Goal: Task Accomplishment & Management: Complete application form

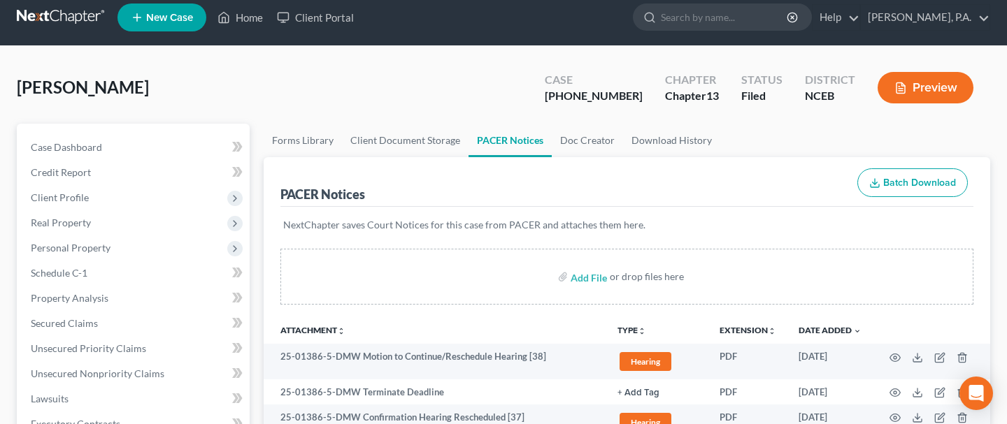
scroll to position [10, 0]
click at [734, 19] on input "search" at bounding box center [725, 17] width 128 height 26
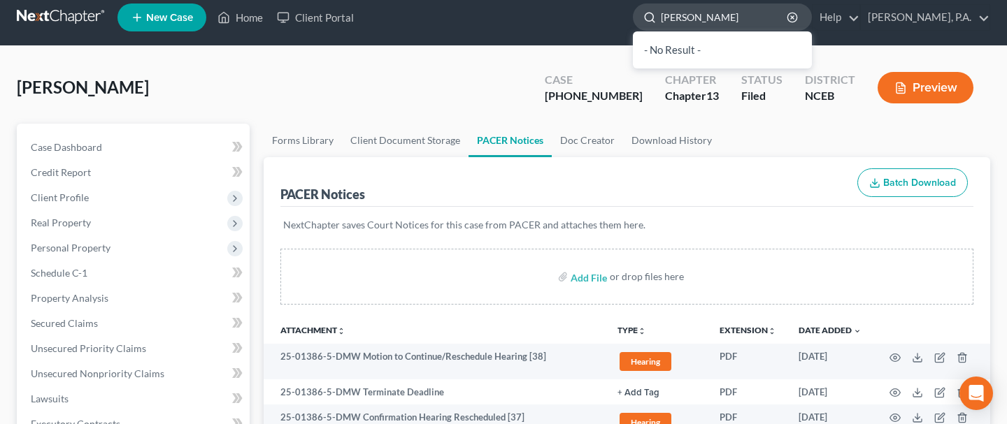
type input "[PERSON_NAME]"
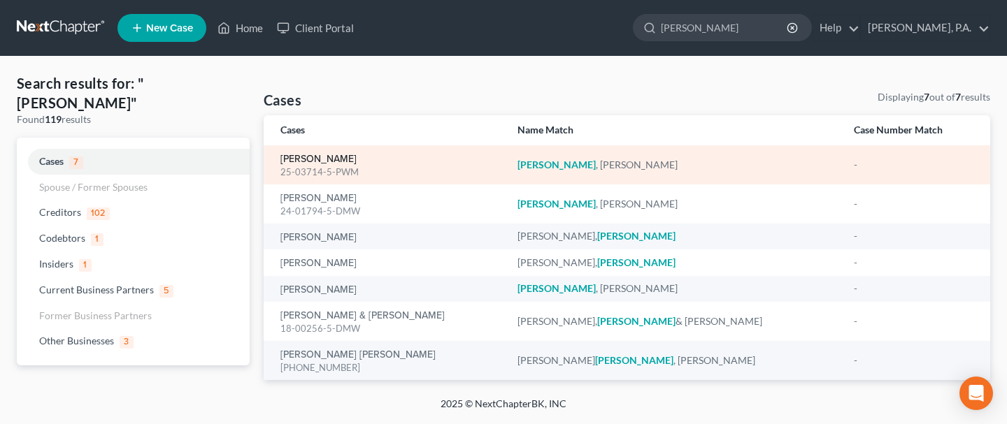
click at [308, 157] on link "[PERSON_NAME]" at bounding box center [318, 160] width 76 height 10
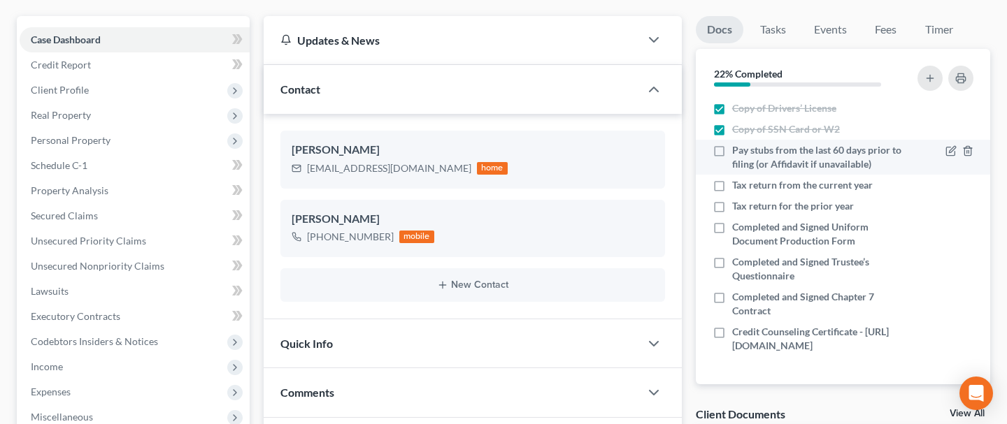
scroll to position [122, 0]
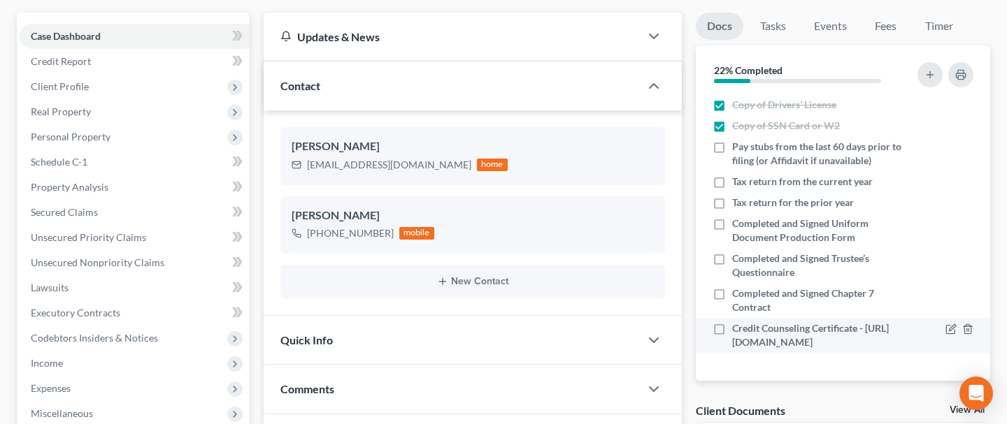
click at [732, 322] on label "Credit Counseling Certificate - [URL][DOMAIN_NAME]" at bounding box center [818, 336] width 173 height 28
click at [738, 322] on input "Credit Counseling Certificate - [URL][DOMAIN_NAME]" at bounding box center [742, 326] width 9 height 9
checkbox input "true"
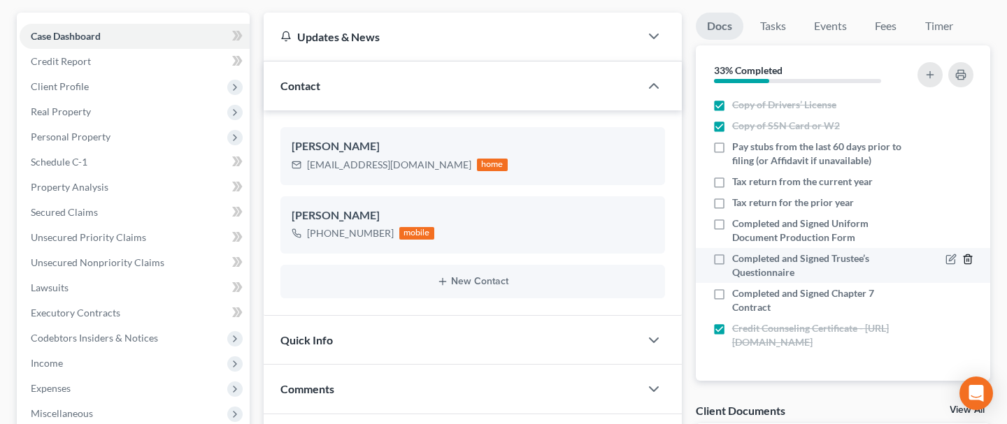
click at [970, 254] on icon "button" at bounding box center [967, 259] width 11 height 11
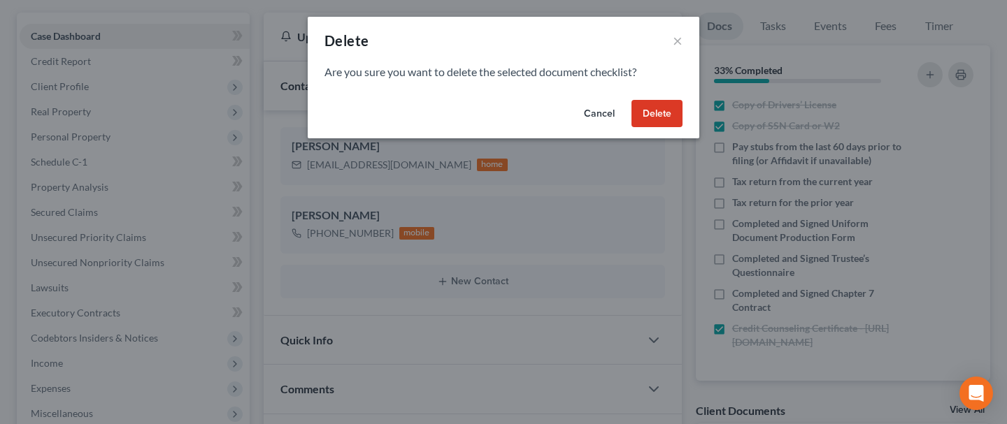
click at [663, 112] on button "Delete" at bounding box center [656, 114] width 51 height 28
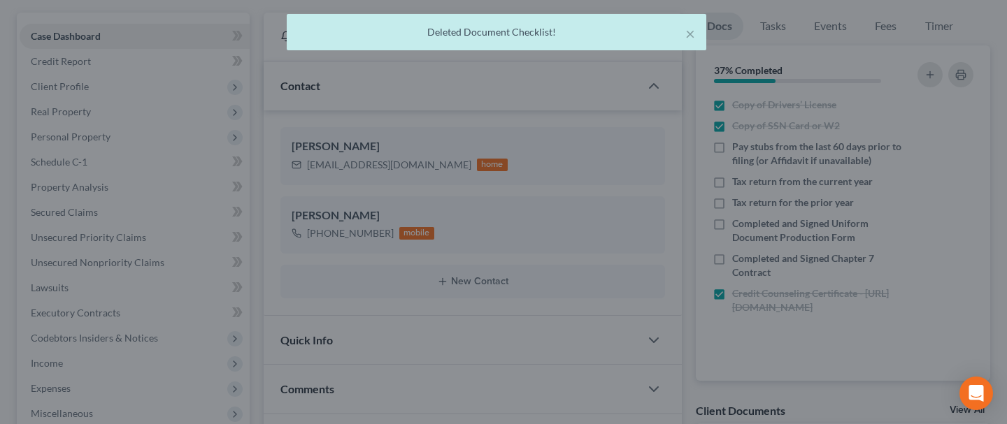
scroll to position [0, 0]
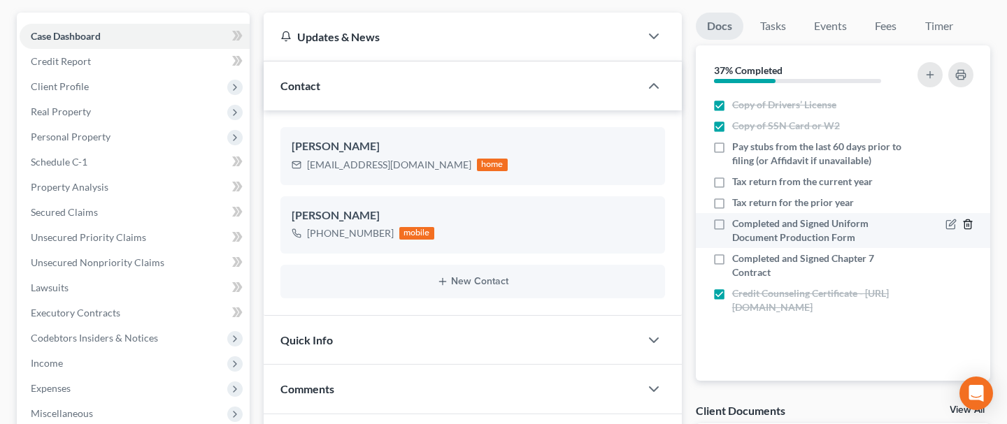
click at [968, 226] on icon "button" at bounding box center [967, 224] width 11 height 11
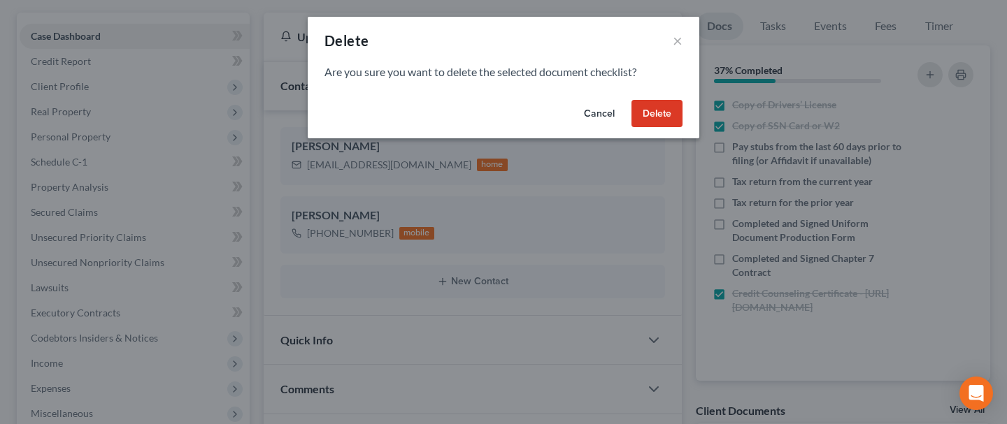
click at [663, 106] on button "Delete" at bounding box center [656, 114] width 51 height 28
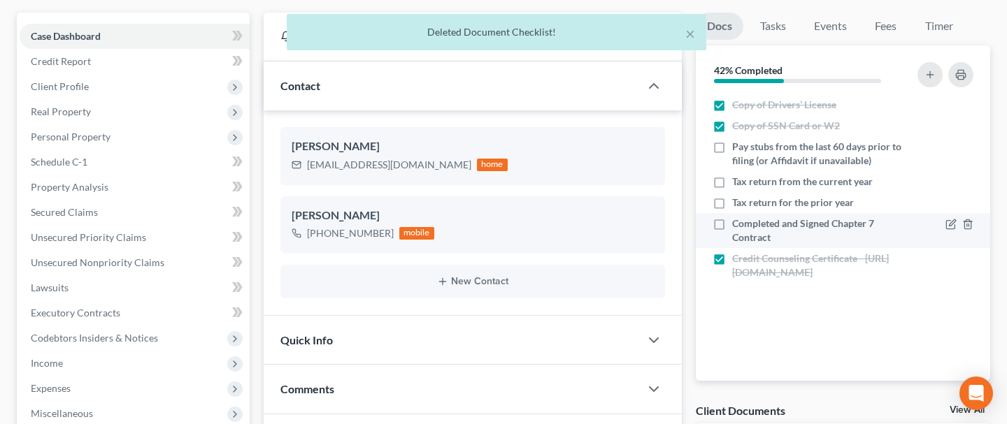
click at [732, 219] on label "Completed and Signed Chapter 7 Contract" at bounding box center [818, 231] width 173 height 28
click at [738, 219] on input "Completed and Signed Chapter 7 Contract" at bounding box center [742, 221] width 9 height 9
checkbox input "true"
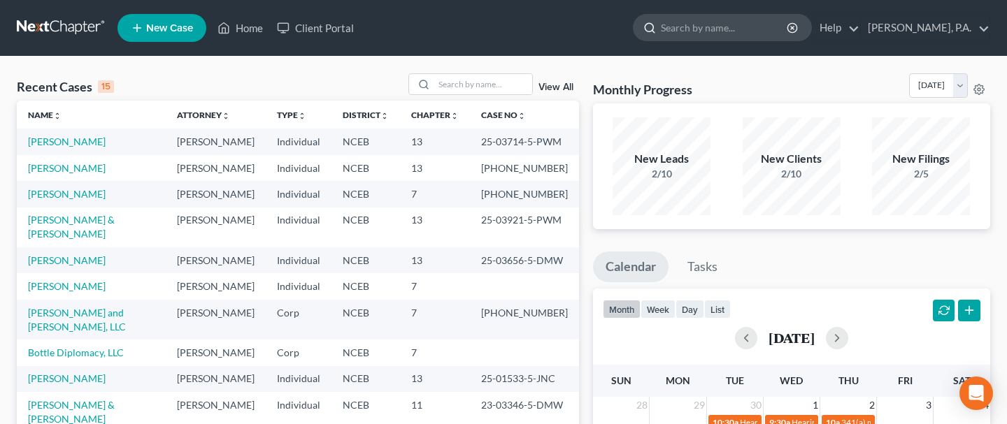
click at [741, 31] on input "search" at bounding box center [725, 28] width 128 height 26
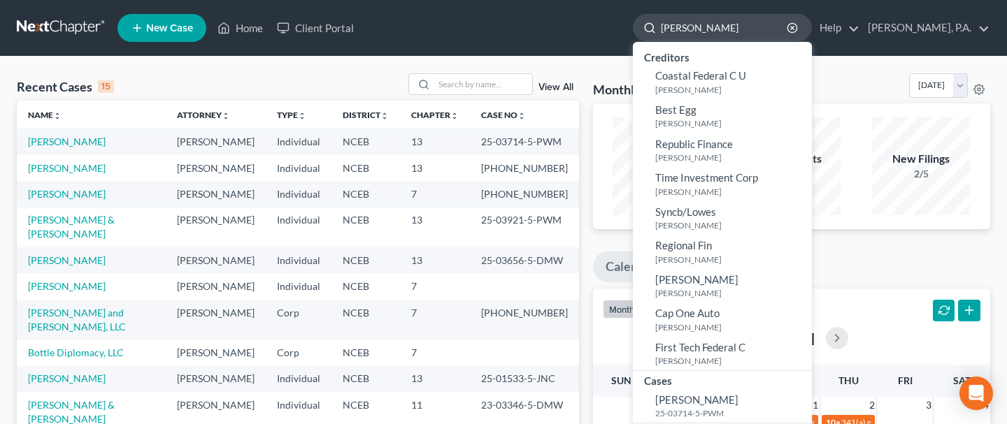
type input "[PERSON_NAME]"
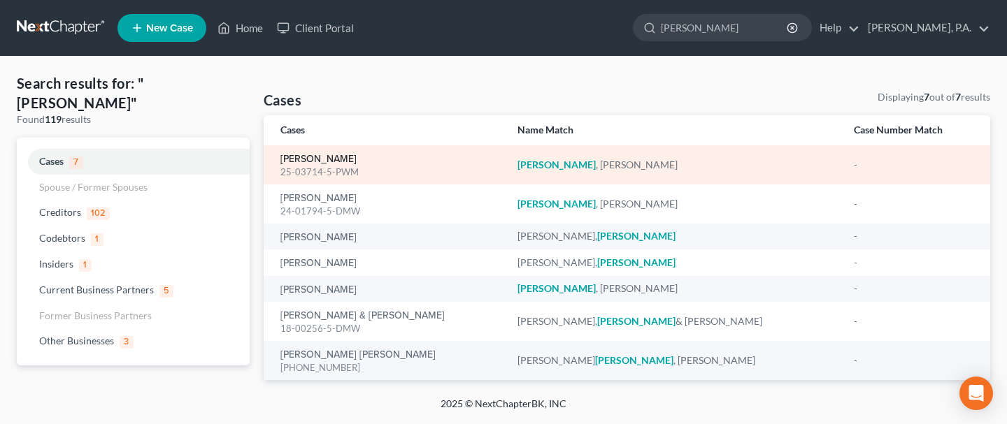
click at [317, 161] on link "[PERSON_NAME]" at bounding box center [318, 160] width 76 height 10
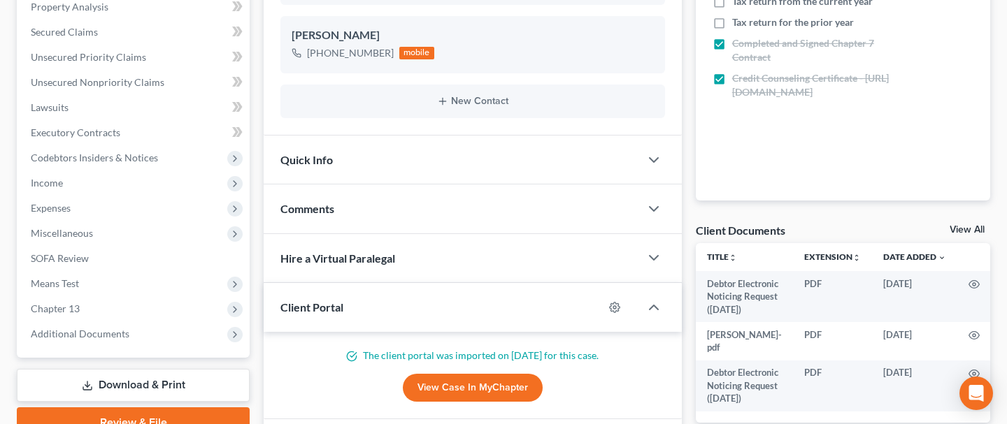
scroll to position [305, 0]
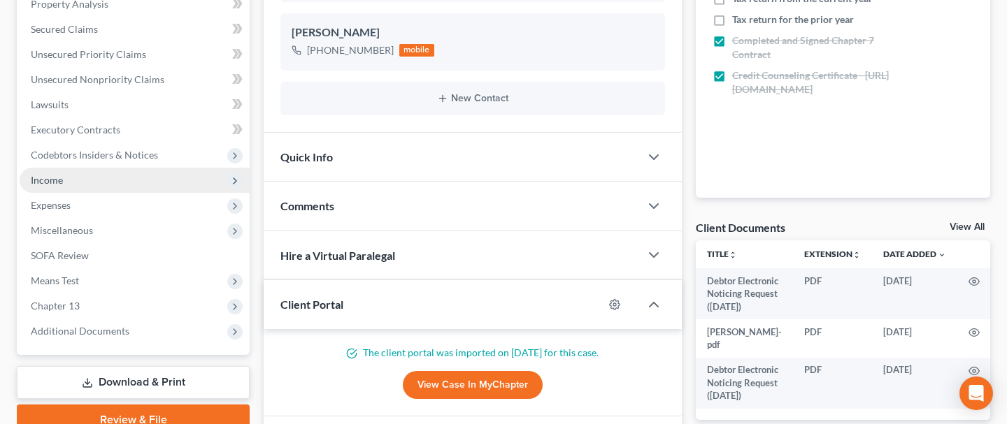
click at [166, 183] on span "Income" at bounding box center [135, 180] width 230 height 25
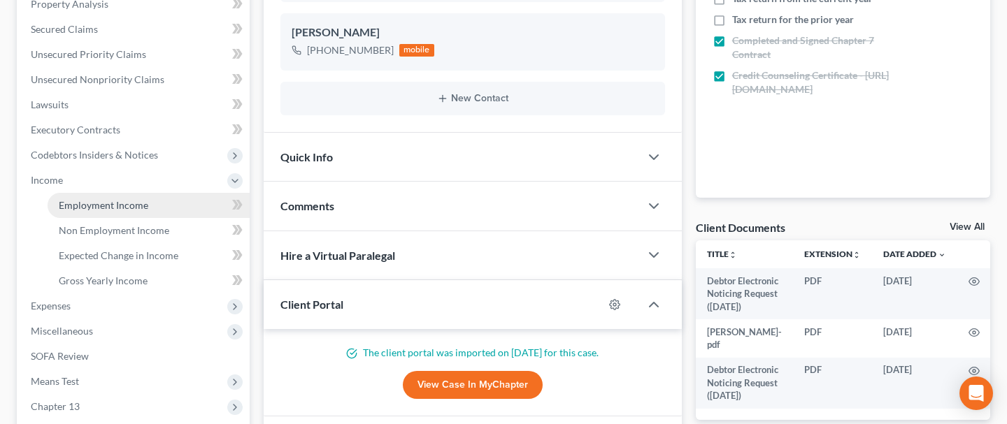
click at [131, 203] on span "Employment Income" at bounding box center [104, 205] width 90 height 12
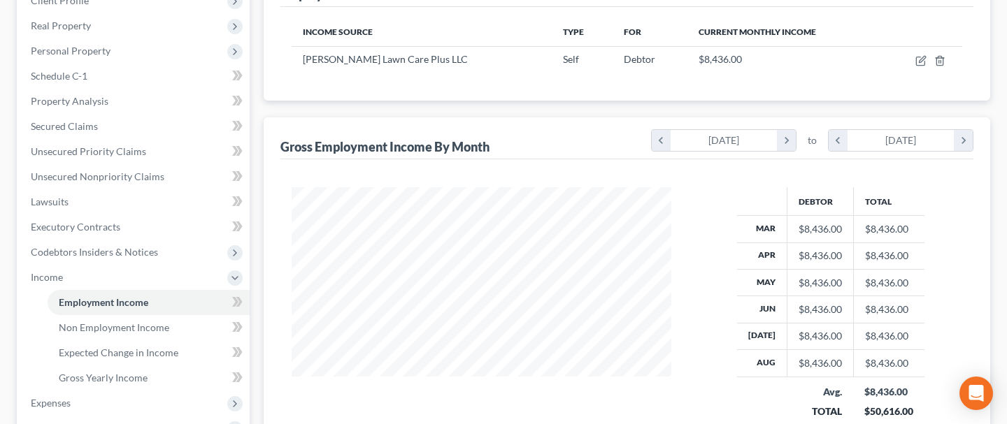
scroll to position [203, 0]
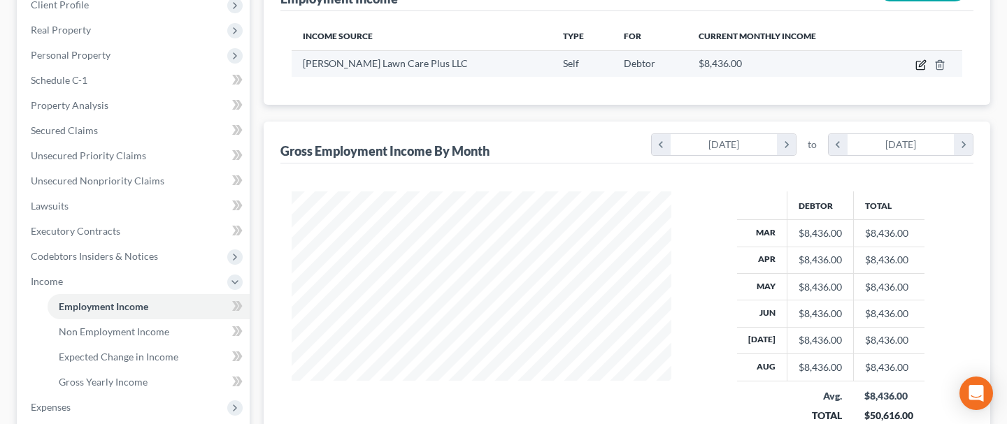
click at [920, 67] on icon "button" at bounding box center [920, 64] width 11 height 11
select select "1"
select select "28"
select select "0"
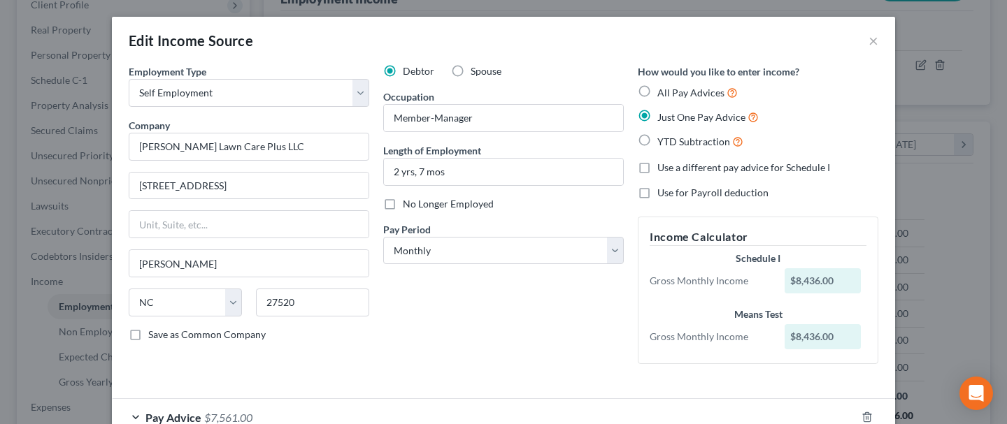
scroll to position [87, 0]
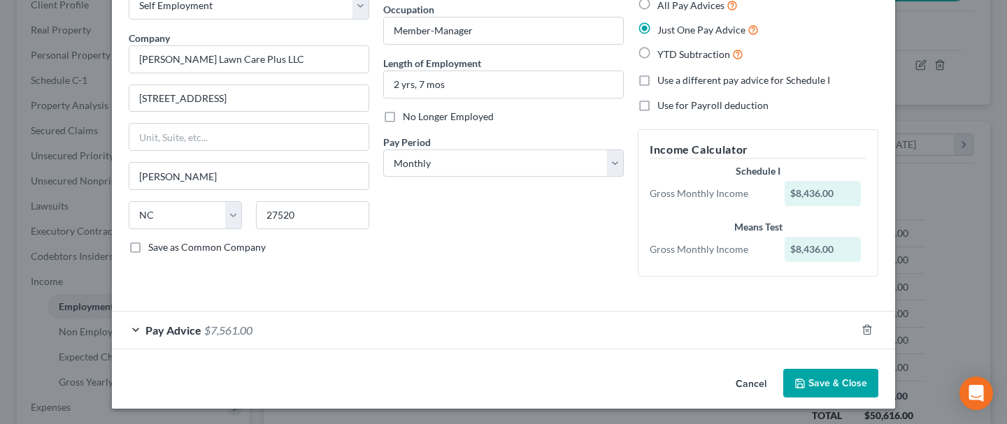
click at [140, 331] on div "Pay Advice $7,561.00" at bounding box center [484, 330] width 744 height 37
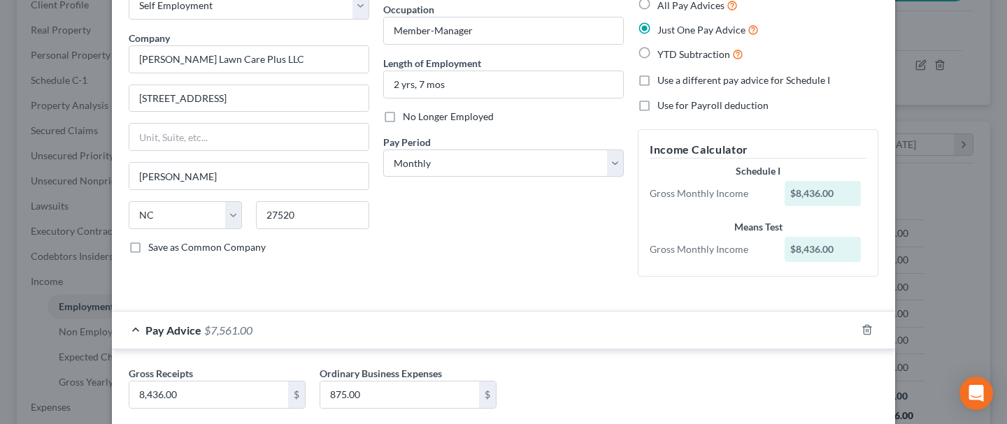
scroll to position [169, 0]
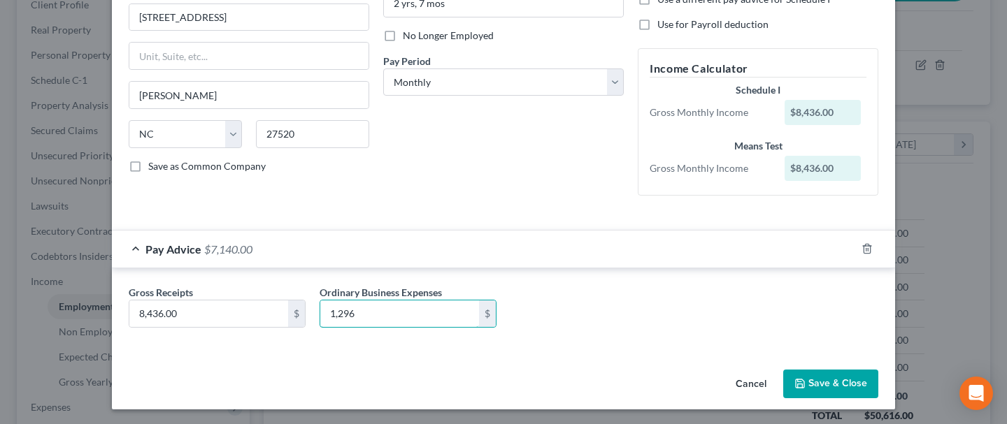
type input "1,296"
click at [845, 390] on button "Save & Close" at bounding box center [830, 384] width 95 height 29
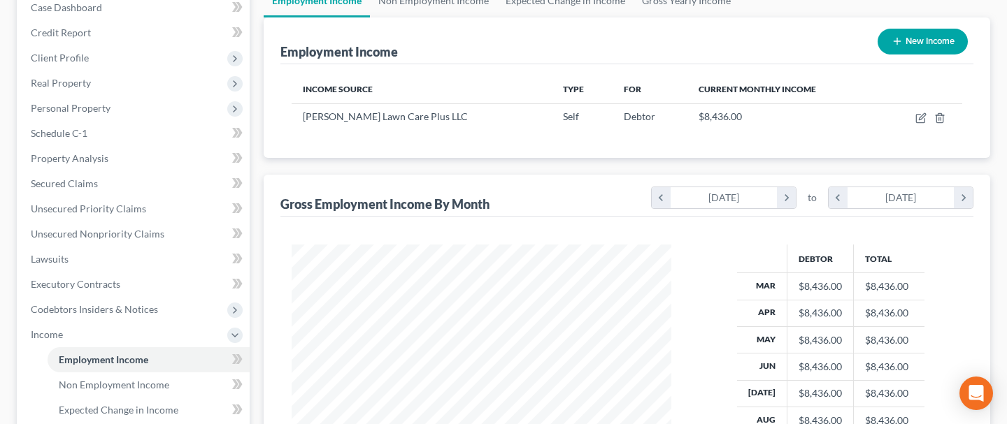
scroll to position [143, 0]
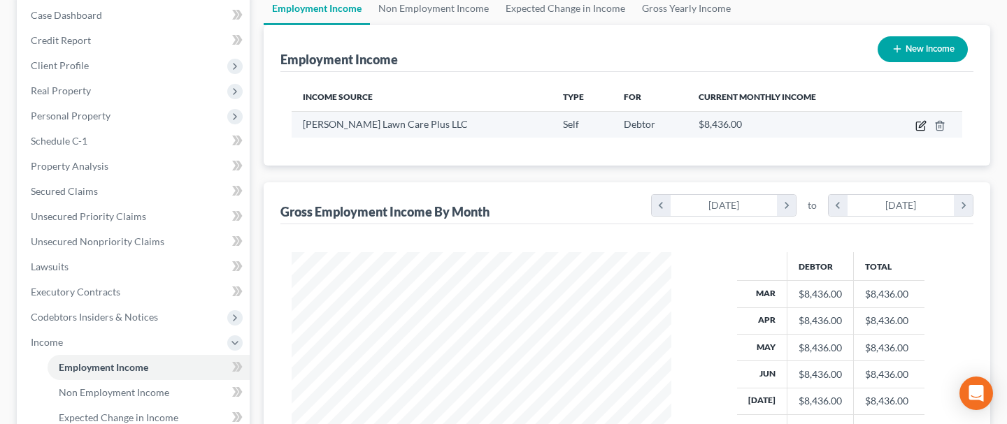
click at [920, 127] on icon "button" at bounding box center [920, 125] width 11 height 11
select select "1"
select select "28"
select select "0"
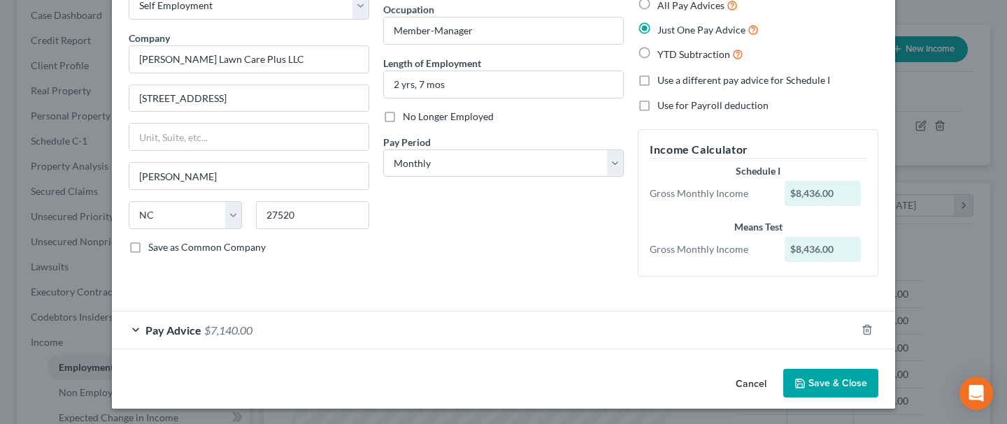
scroll to position [83, 0]
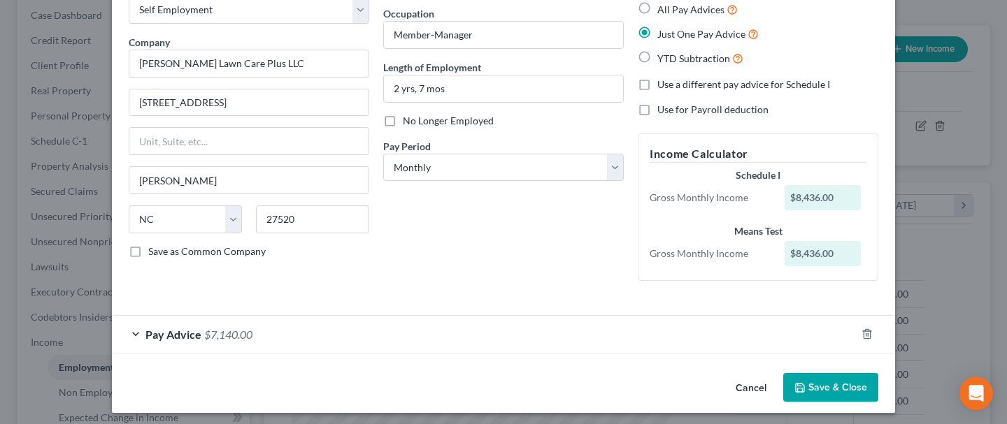
click at [748, 390] on button "Cancel" at bounding box center [750, 389] width 53 height 28
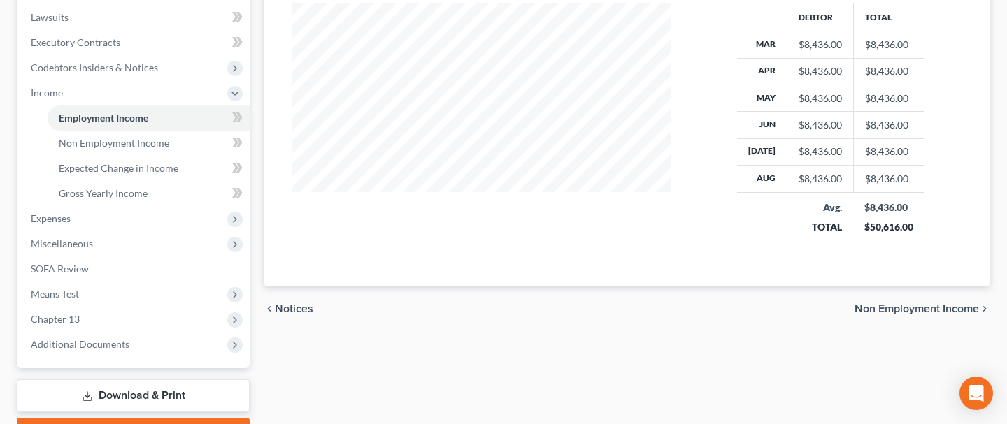
scroll to position [468, 0]
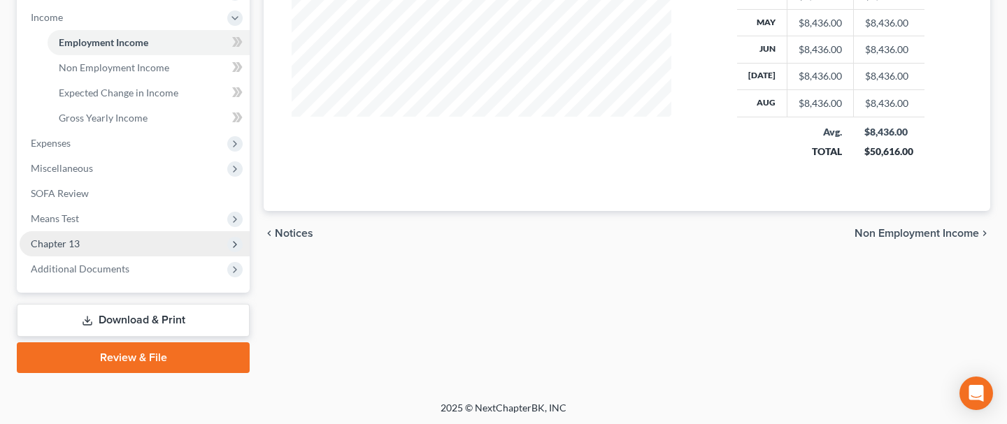
click at [73, 242] on span "Chapter 13" at bounding box center [55, 244] width 49 height 12
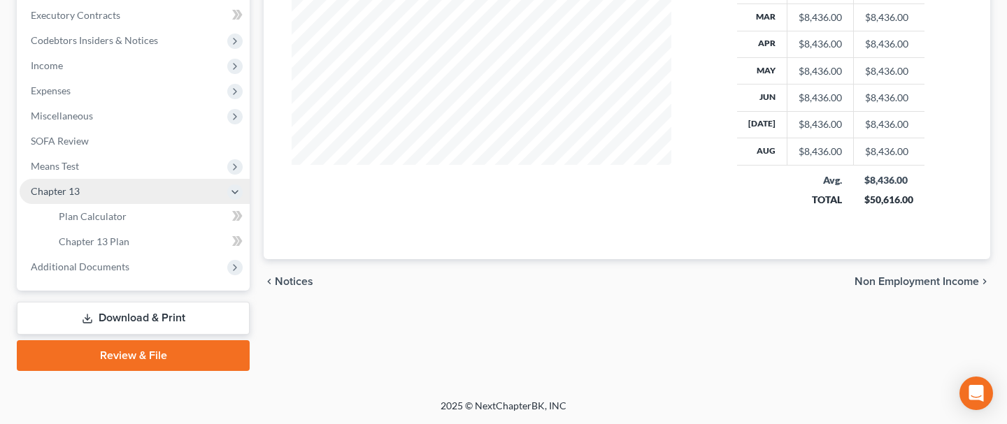
scroll to position [417, 0]
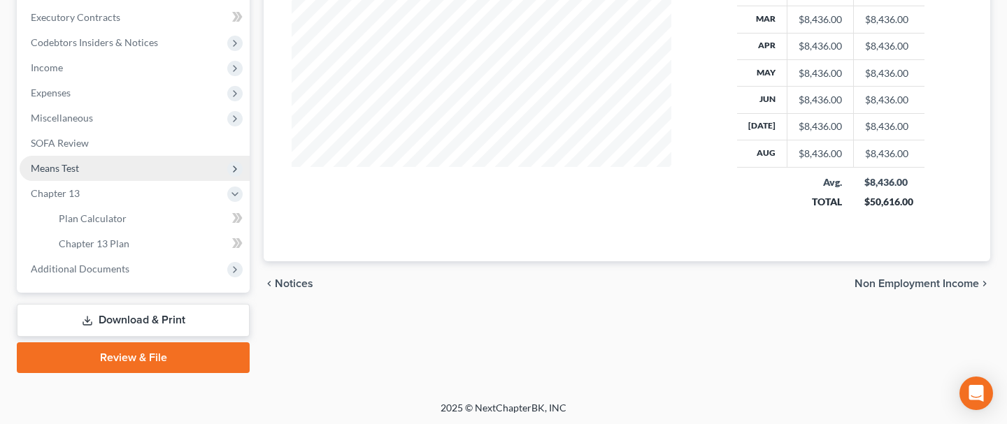
click at [96, 170] on span "Means Test" at bounding box center [135, 168] width 230 height 25
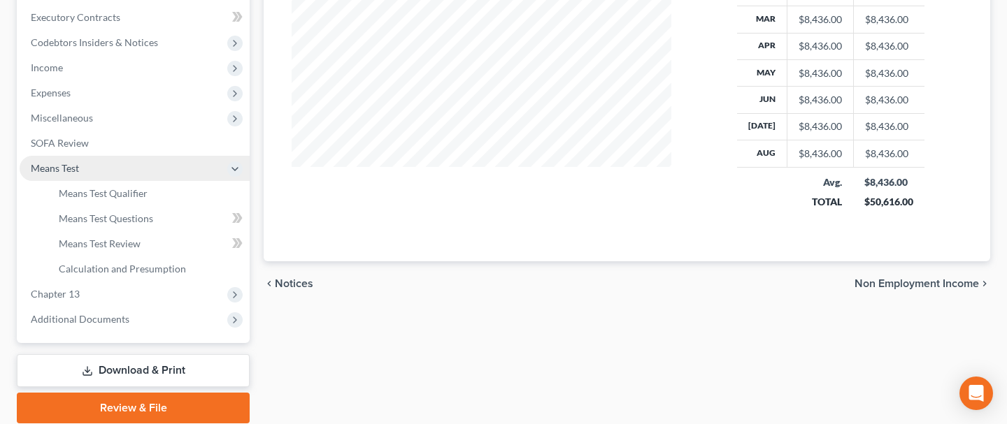
scroll to position [468, 0]
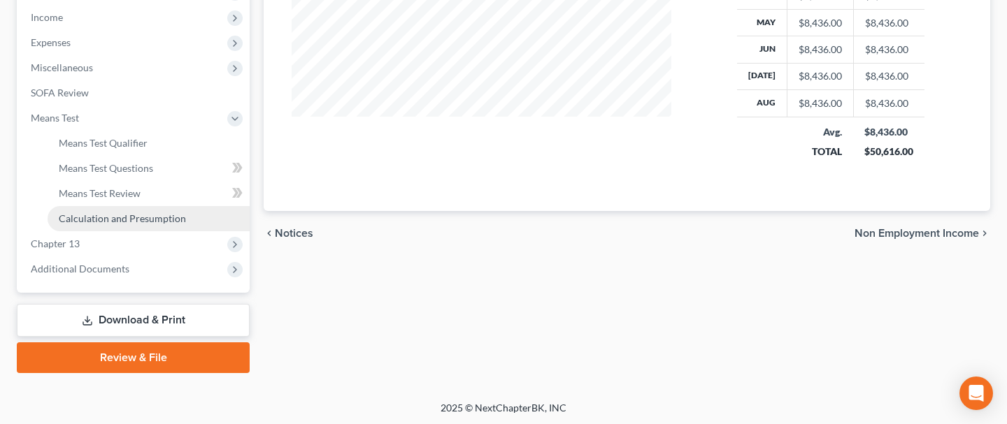
click at [142, 221] on span "Calculation and Presumption" at bounding box center [122, 219] width 127 height 12
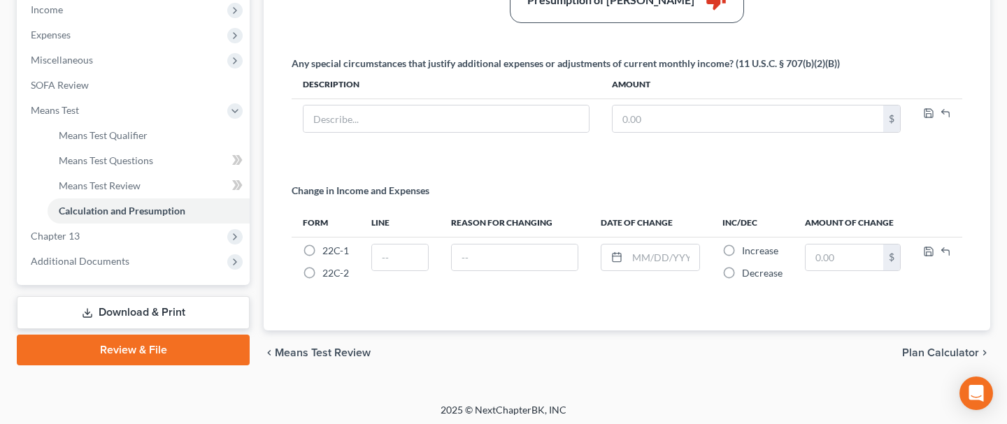
scroll to position [475, 0]
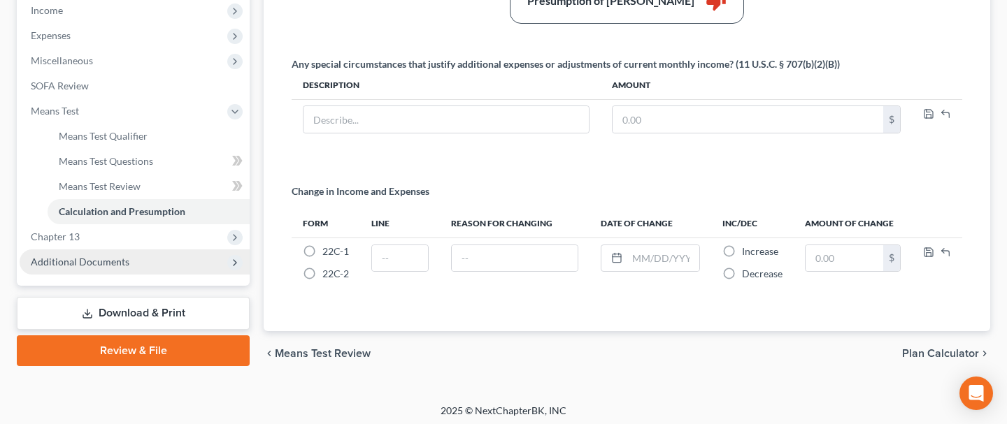
click at [77, 268] on span "Additional Documents" at bounding box center [135, 262] width 230 height 25
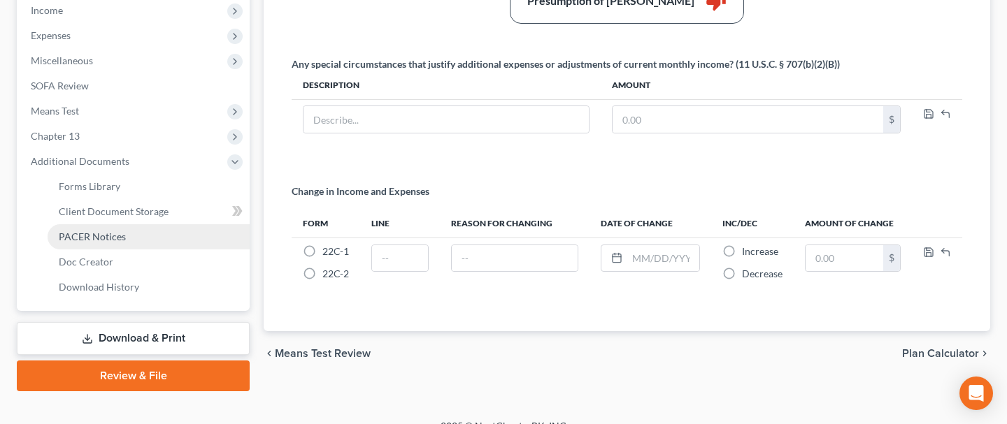
click at [87, 233] on span "PACER Notices" at bounding box center [92, 237] width 67 height 12
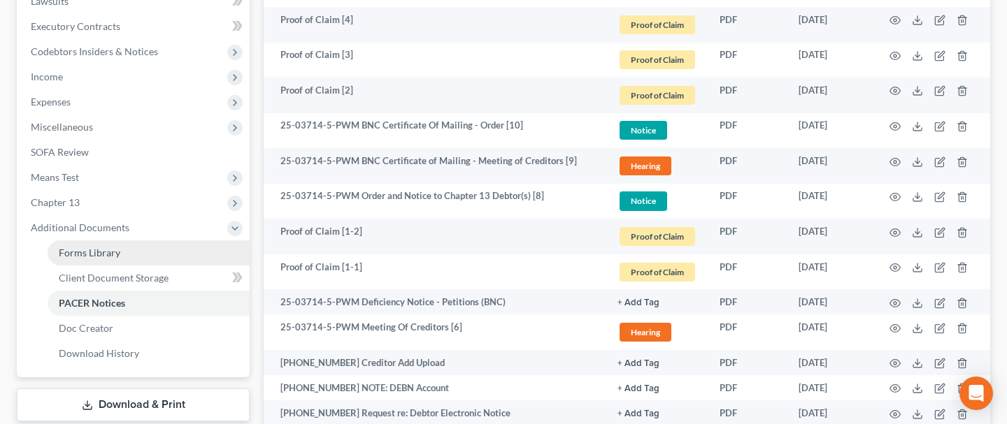
scroll to position [404, 0]
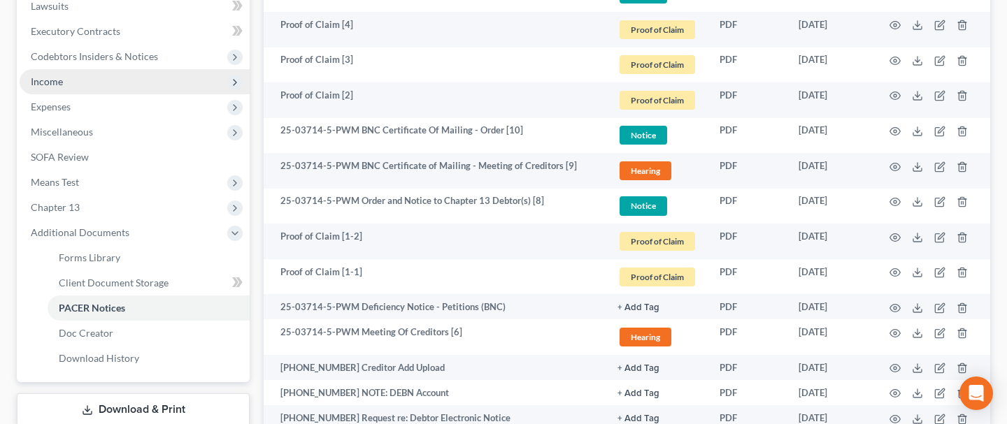
click at [83, 89] on span "Income" at bounding box center [135, 81] width 230 height 25
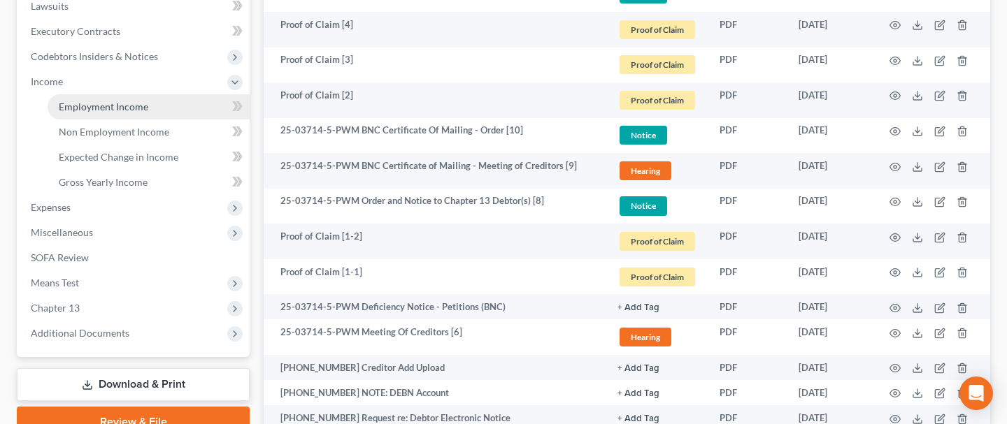
click at [101, 109] on span "Employment Income" at bounding box center [104, 107] width 90 height 12
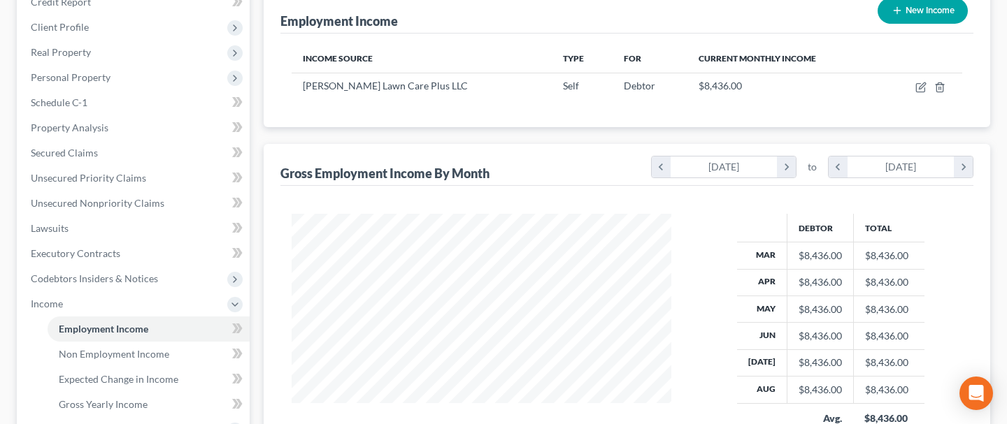
scroll to position [201, 0]
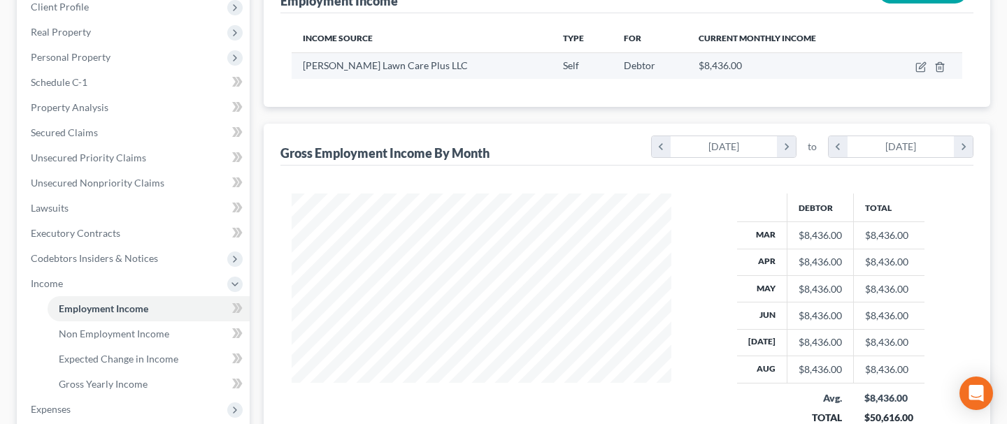
click at [919, 73] on td at bounding box center [922, 65] width 80 height 27
click at [920, 67] on icon "button" at bounding box center [922, 65] width 6 height 6
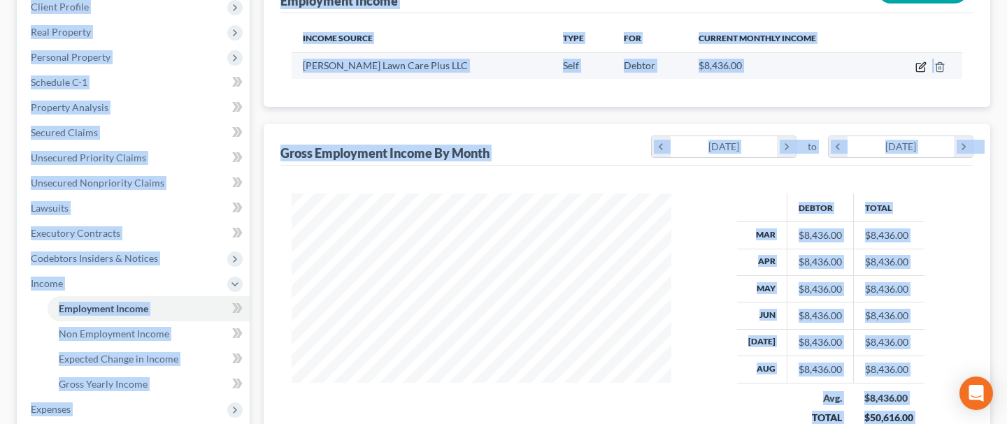
select select "1"
select select "28"
select select "0"
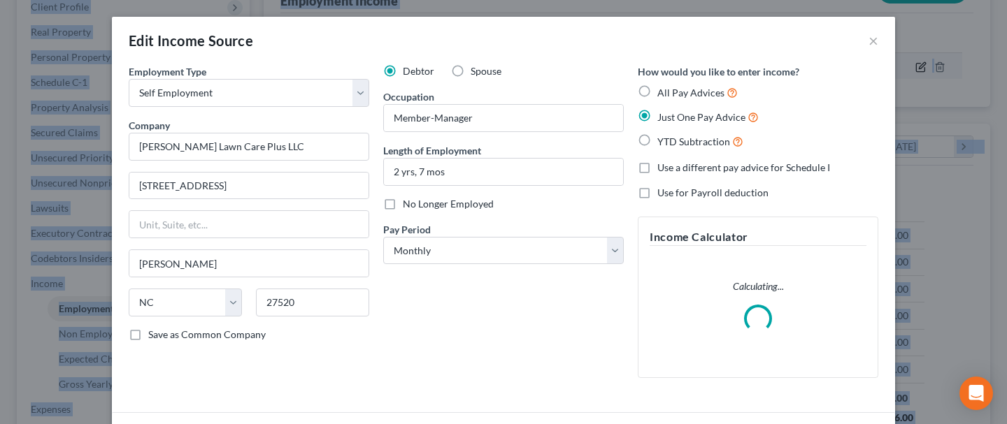
click at [920, 67] on div "Edit Income Source × Employment Type * Select Full or [DEMOGRAPHIC_DATA] Employ…" at bounding box center [503, 212] width 1007 height 424
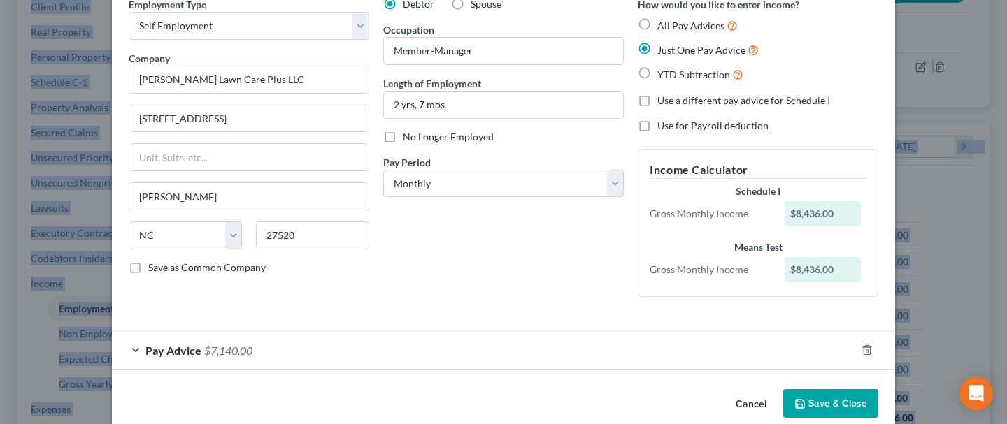
scroll to position [87, 0]
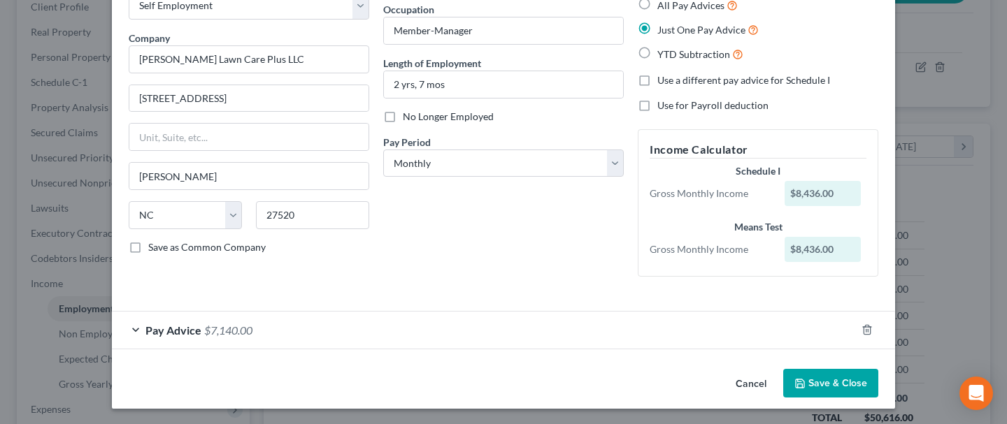
click at [136, 330] on div "Pay Advice $7,140.00" at bounding box center [484, 330] width 744 height 37
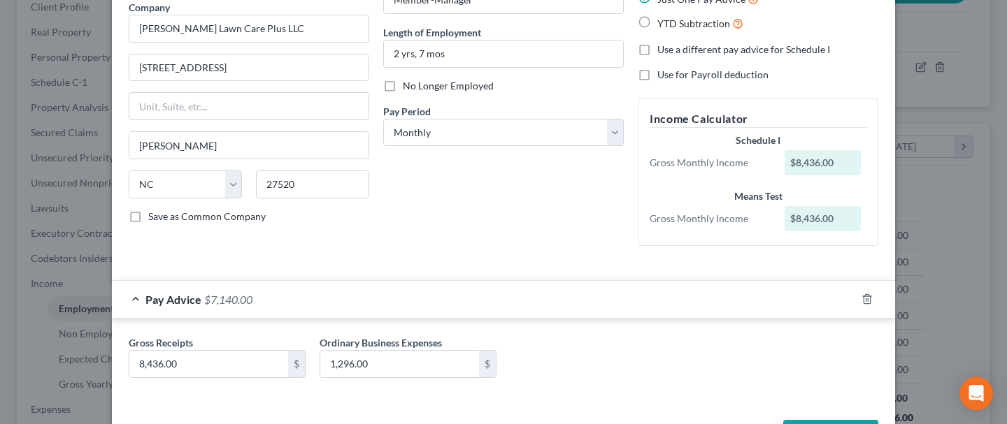
scroll to position [157, 0]
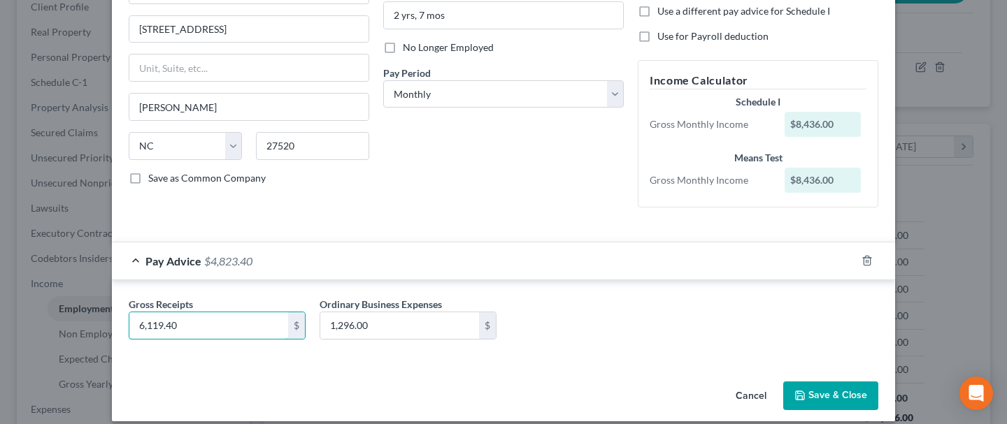
type input "6,119.40"
click at [817, 392] on button "Save & Close" at bounding box center [830, 396] width 95 height 29
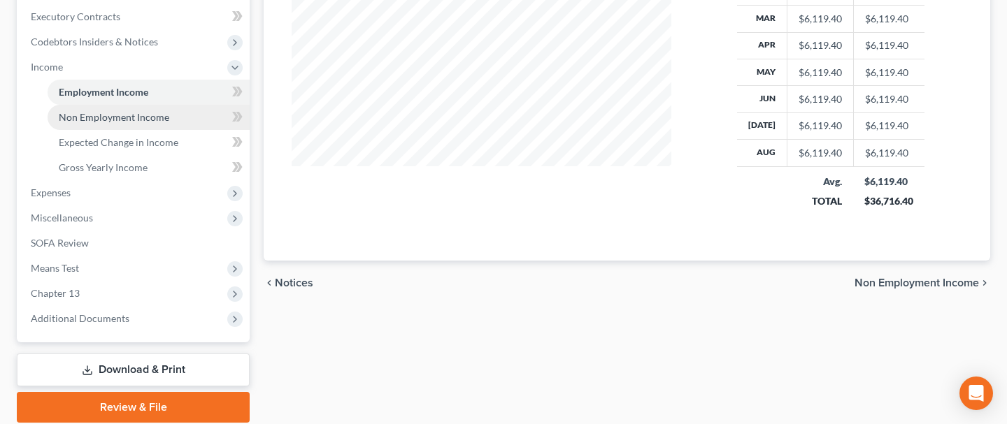
scroll to position [419, 0]
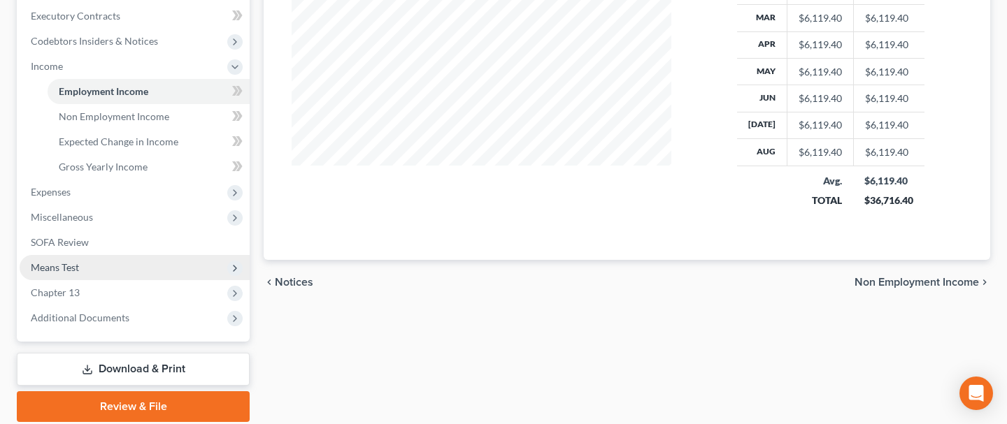
click at [71, 265] on span "Means Test" at bounding box center [55, 268] width 48 height 12
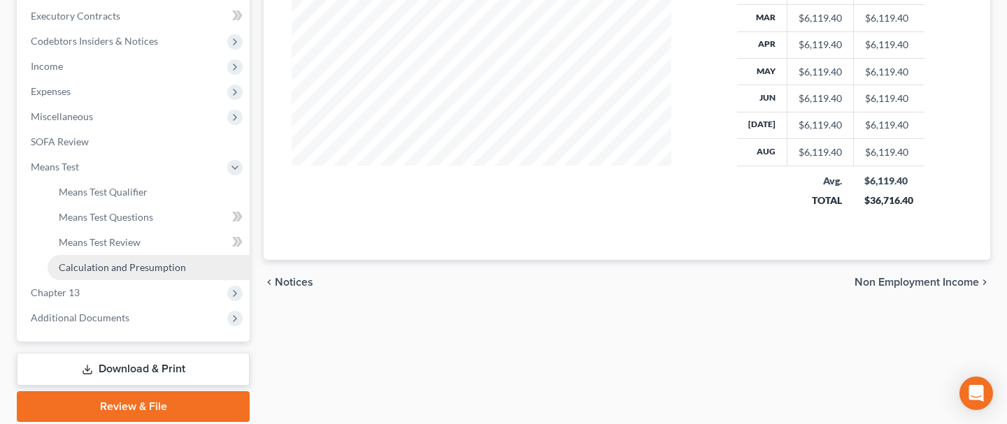
click at [116, 266] on span "Calculation and Presumption" at bounding box center [122, 268] width 127 height 12
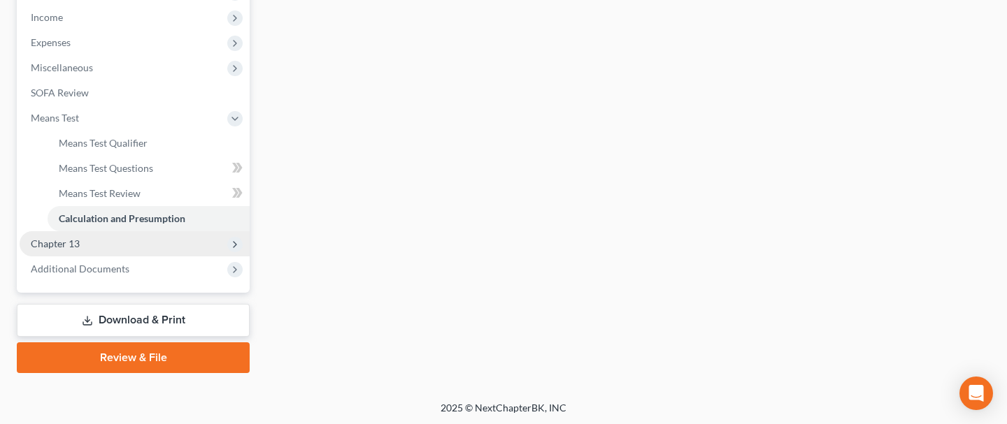
scroll to position [464, 0]
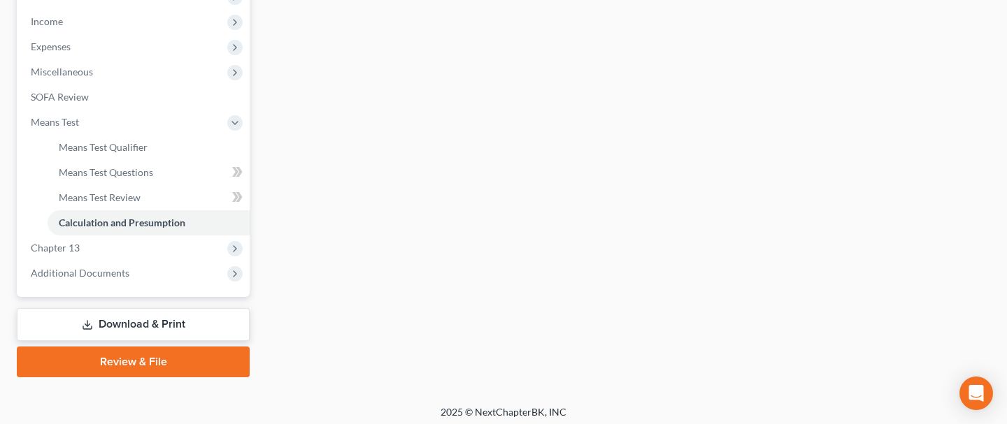
click at [145, 310] on link "Download & Print" at bounding box center [133, 324] width 233 height 33
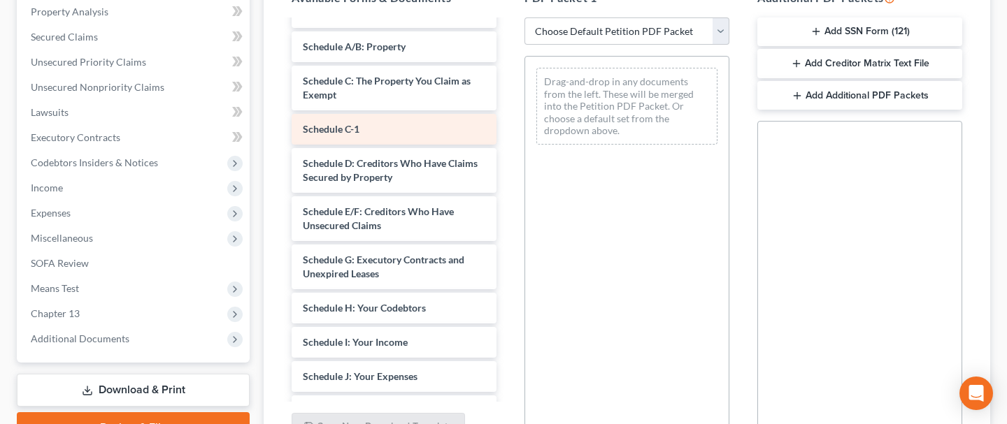
scroll to position [208, 0]
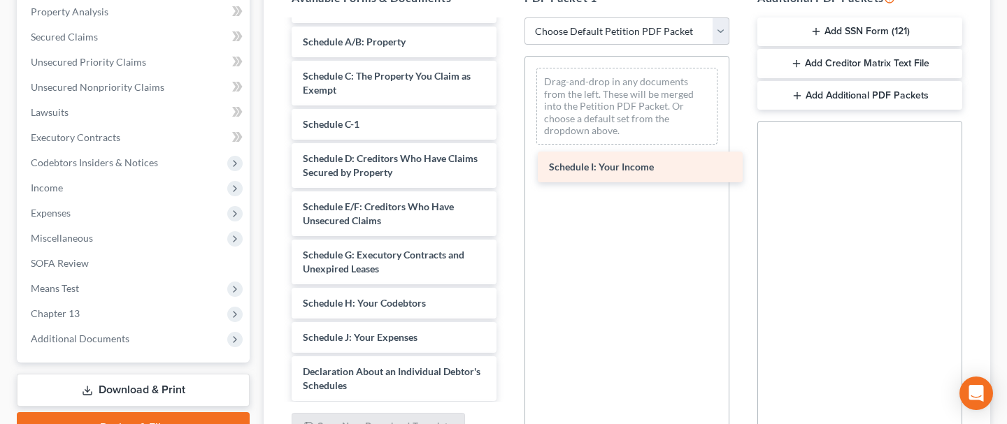
drag, startPoint x: 332, startPoint y: 335, endPoint x: 578, endPoint y: 166, distance: 298.3
click at [508, 166] on div "Schedule I: Your Income Debtor Electronic Noticing Request ([DATE]) [PERSON_NAM…" at bounding box center [393, 231] width 227 height 836
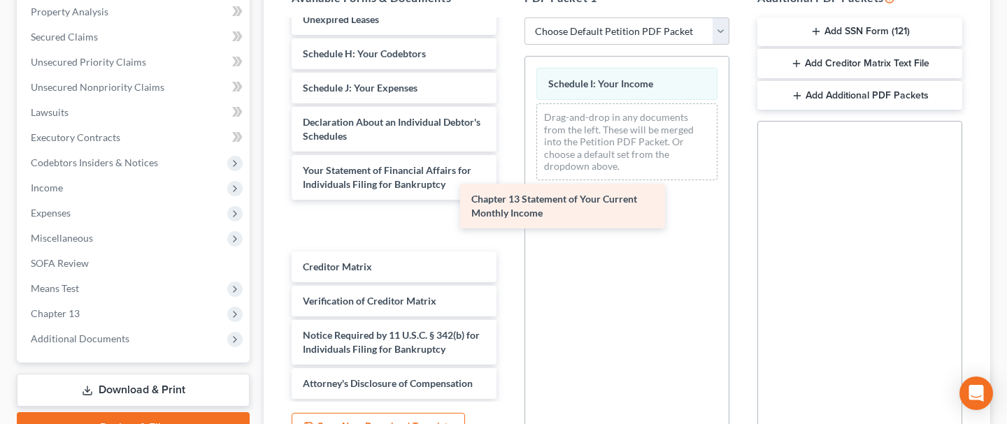
scroll to position [410, 0]
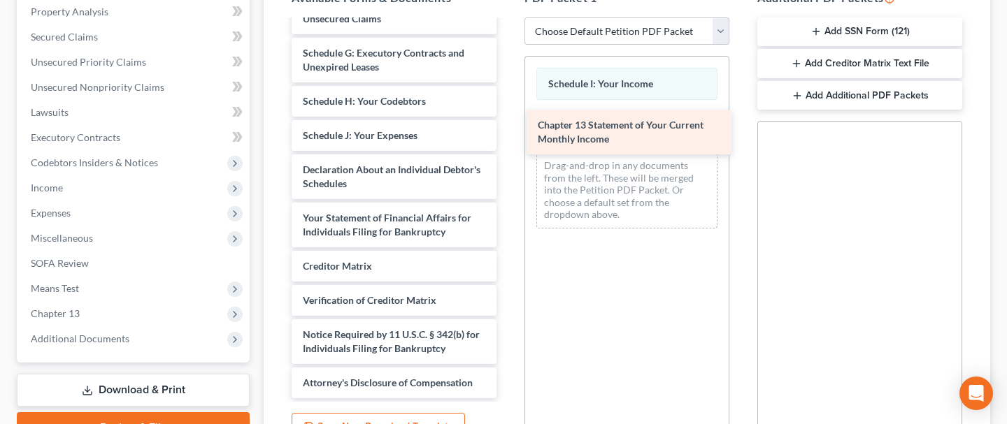
drag, startPoint x: 355, startPoint y: 222, endPoint x: 590, endPoint y: 131, distance: 252.2
click at [508, 131] on div "Chapter 13 Statement of Your Current Monthly Income Debtor Electronic Noticing …" at bounding box center [393, 4] width 227 height 787
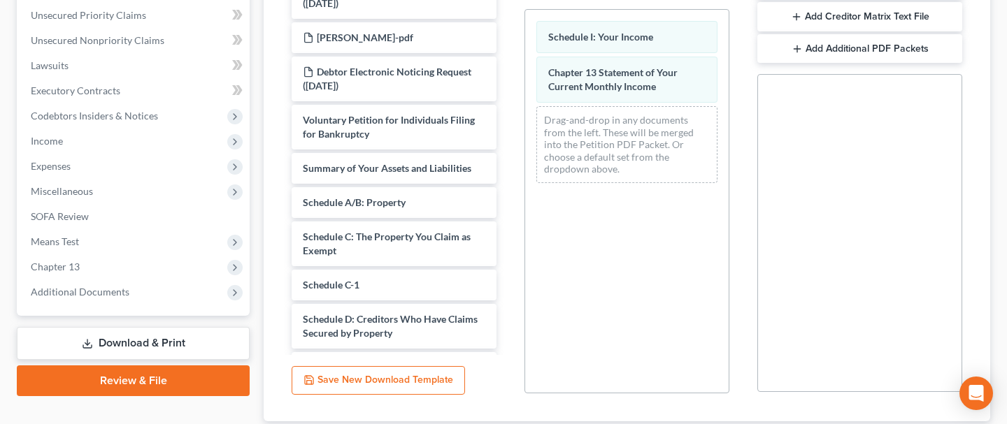
scroll to position [437, 0]
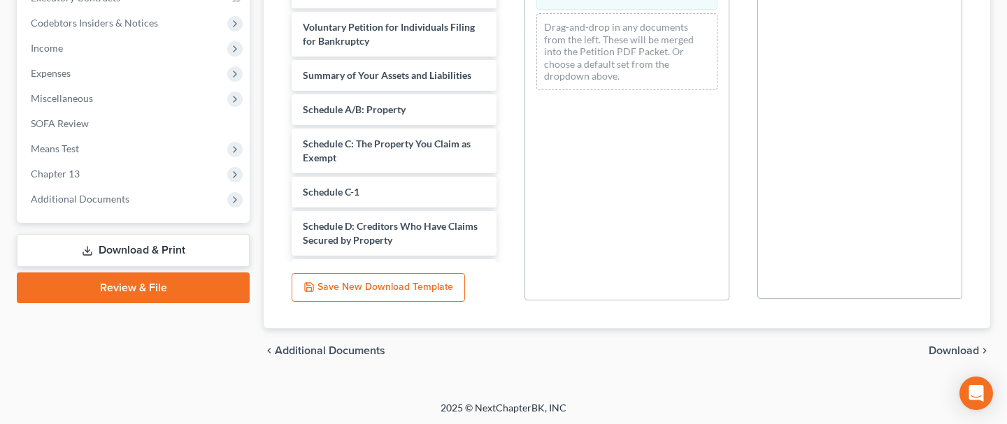
click at [957, 341] on div "chevron_left Additional Documents Download chevron_right" at bounding box center [627, 351] width 727 height 45
click at [956, 350] on span "Download" at bounding box center [954, 350] width 50 height 11
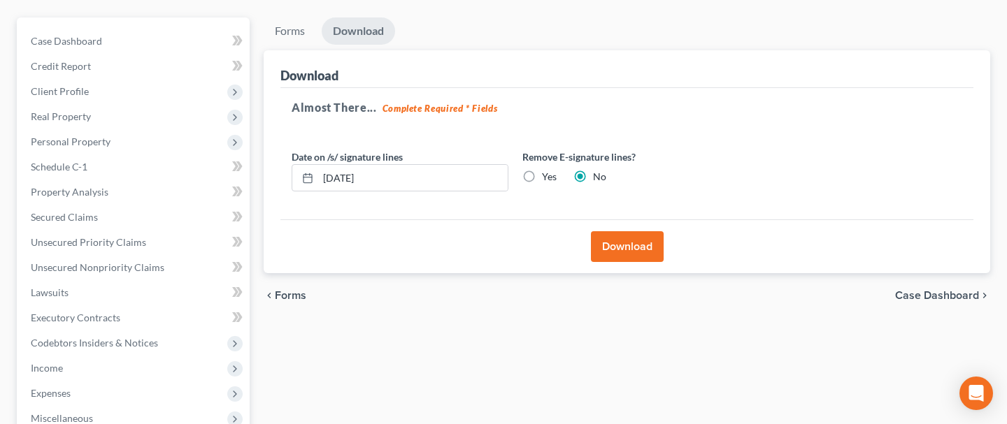
scroll to position [110, 0]
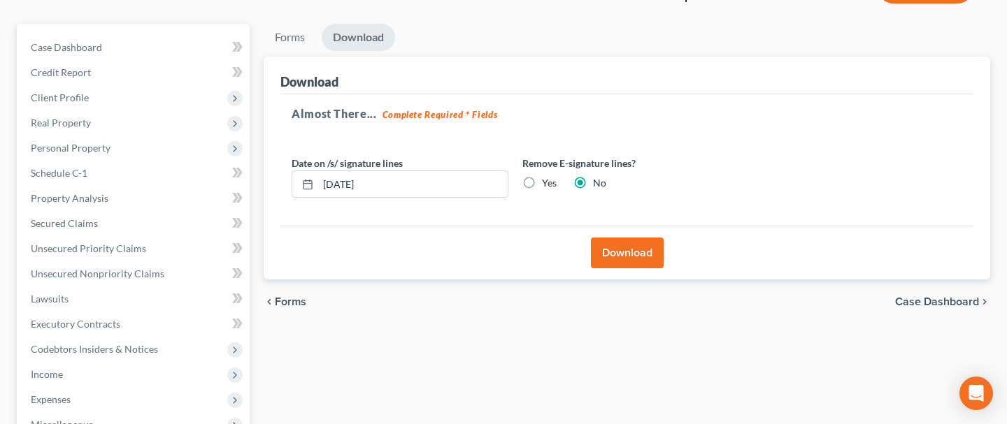
click at [609, 257] on button "Download" at bounding box center [627, 253] width 73 height 31
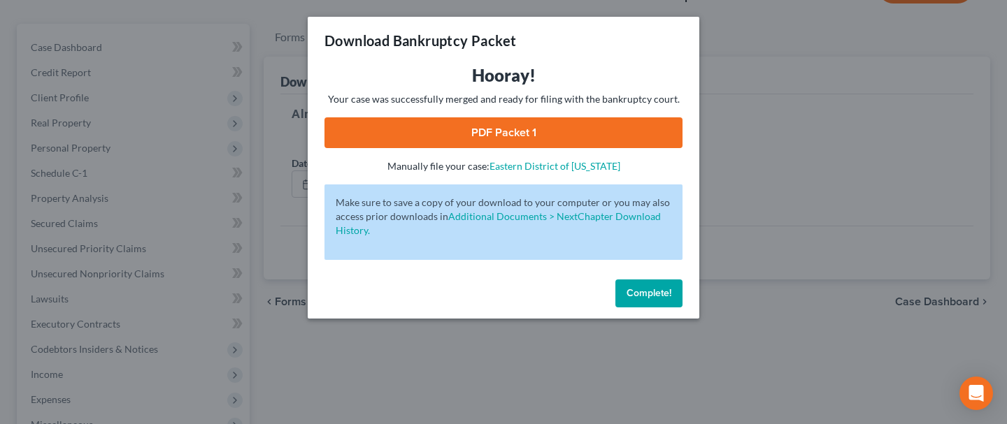
click at [555, 139] on link "PDF Packet 1" at bounding box center [503, 132] width 358 height 31
click at [664, 291] on span "Complete!" at bounding box center [649, 293] width 45 height 12
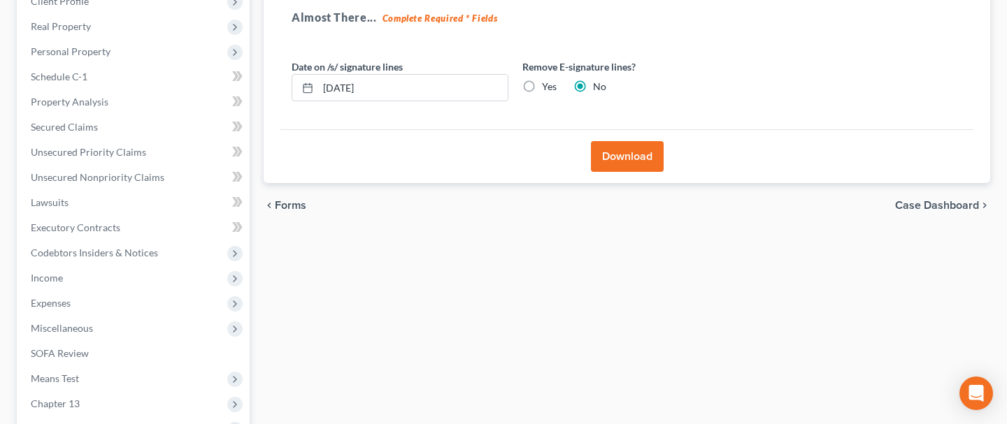
scroll to position [208, 0]
click at [58, 127] on span "Secured Claims" at bounding box center [64, 126] width 67 height 12
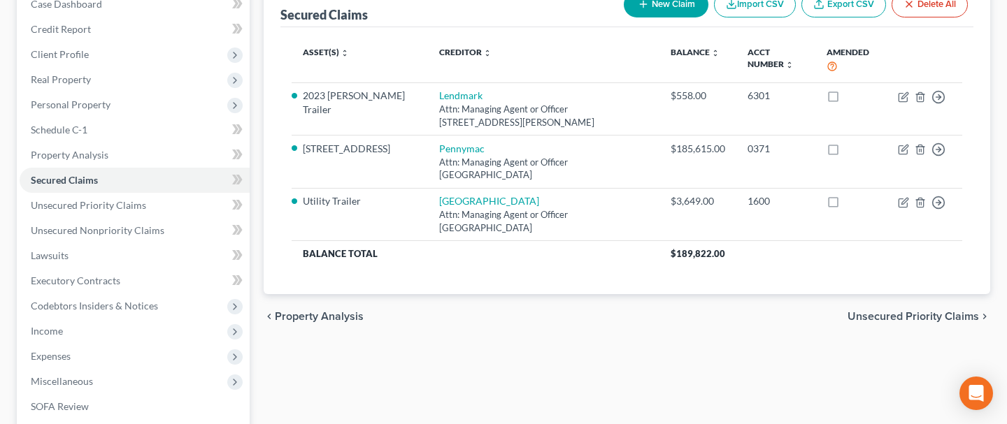
scroll to position [160, 0]
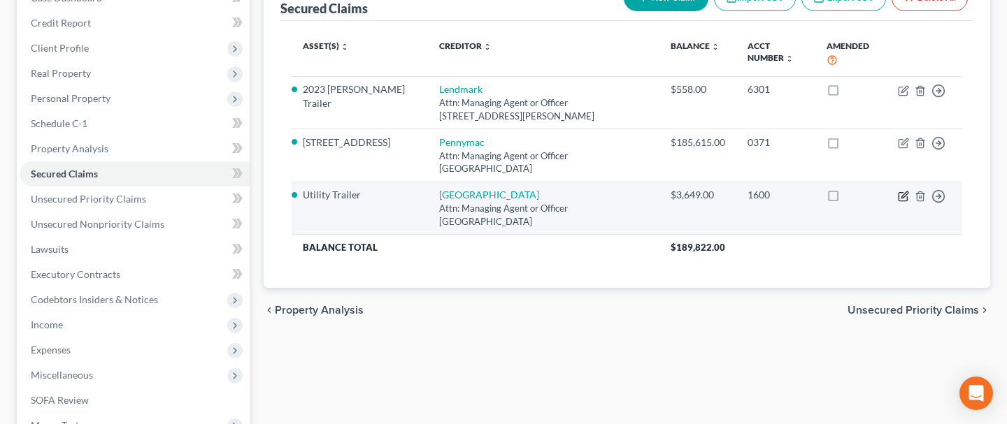
click at [899, 195] on icon "button" at bounding box center [903, 196] width 8 height 8
select select "28"
select select "2"
select select "0"
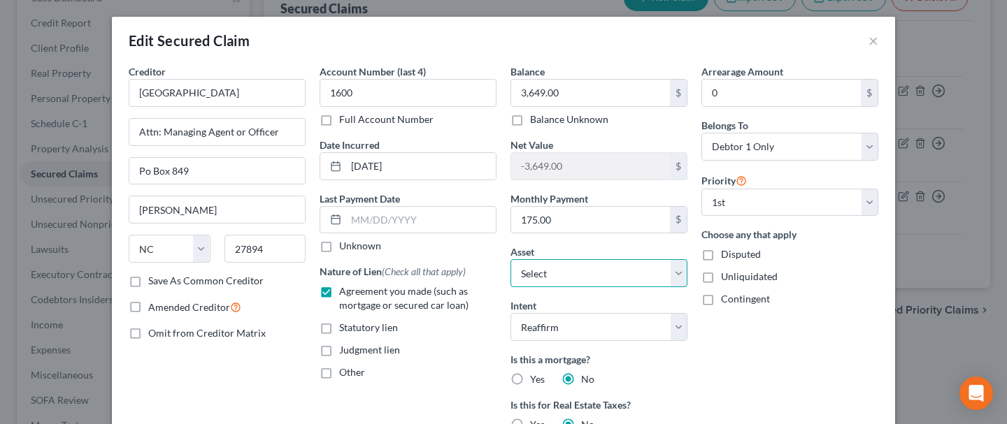
drag, startPoint x: 618, startPoint y: 269, endPoint x: 581, endPoint y: 269, distance: 37.1
click at [581, 269] on select "Select Other Multiple Assets [STREET_ADDRESS] - $260770.0 Household Goods - Hou…" at bounding box center [598, 273] width 177 height 28
click at [582, 271] on select "Select Other Multiple Assets [STREET_ADDRESS] - $260770.0 Household Goods - Hou…" at bounding box center [598, 273] width 177 height 28
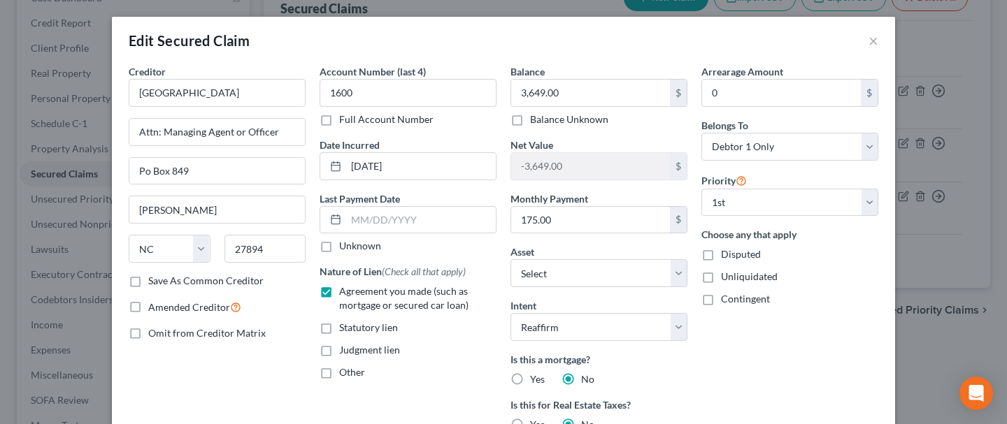
click at [878, 40] on div "Edit Secured Claim ×" at bounding box center [503, 41] width 783 height 48
click at [876, 38] on button "×" at bounding box center [874, 40] width 10 height 17
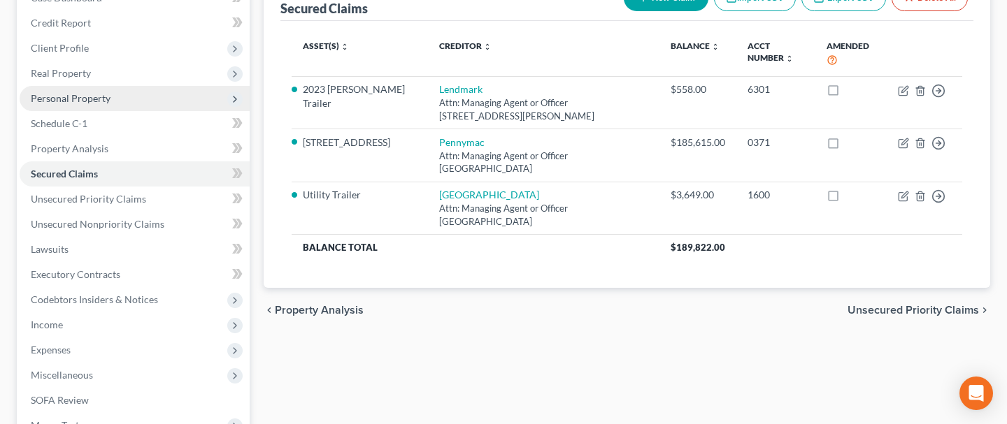
click at [134, 97] on span "Personal Property" at bounding box center [135, 98] width 230 height 25
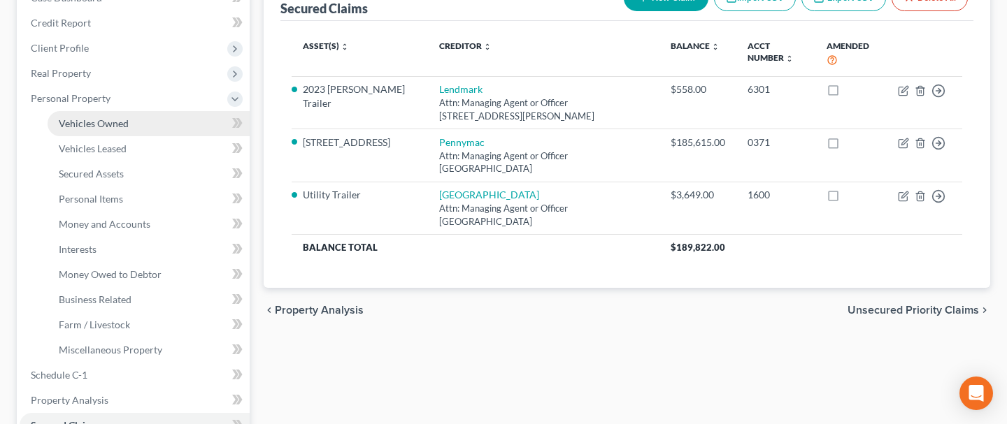
click at [136, 129] on link "Vehicles Owned" at bounding box center [149, 123] width 202 height 25
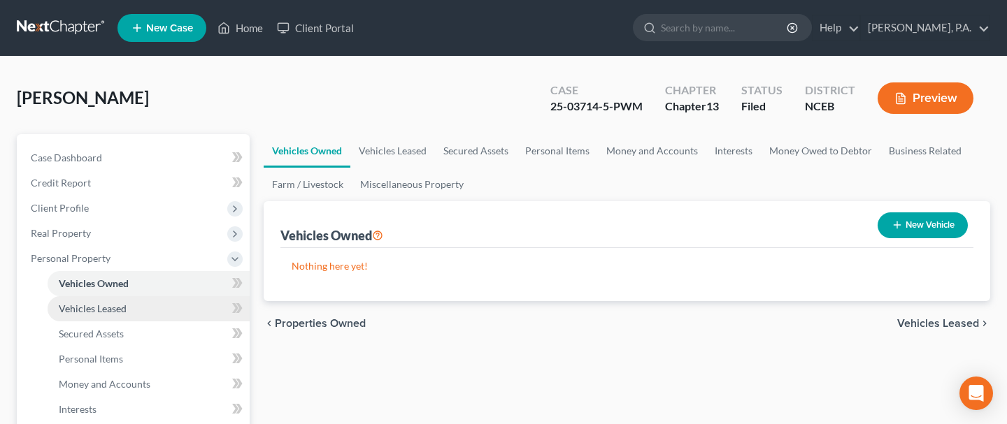
click at [101, 310] on span "Vehicles Leased" at bounding box center [93, 309] width 68 height 12
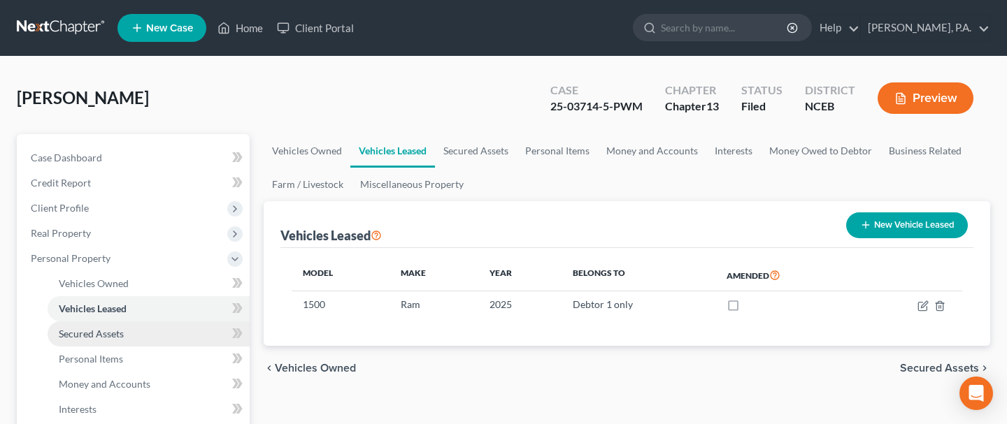
click at [114, 328] on span "Secured Assets" at bounding box center [91, 334] width 65 height 12
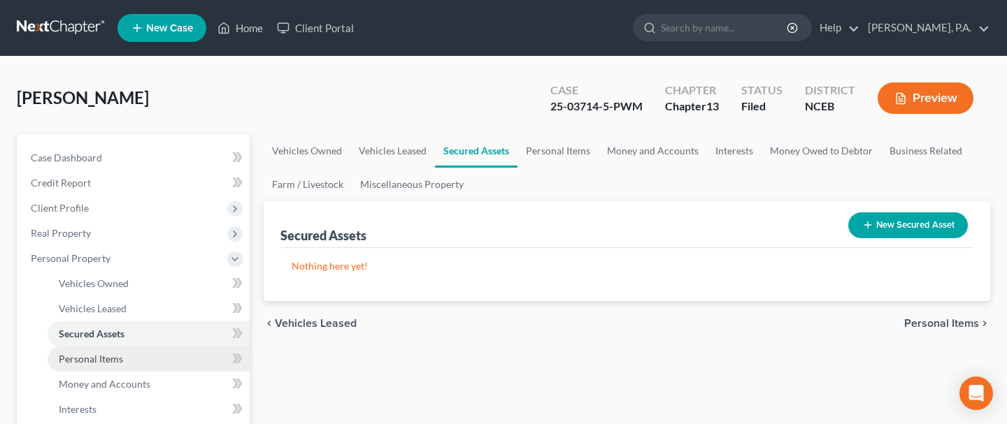
click at [107, 357] on span "Personal Items" at bounding box center [91, 359] width 64 height 12
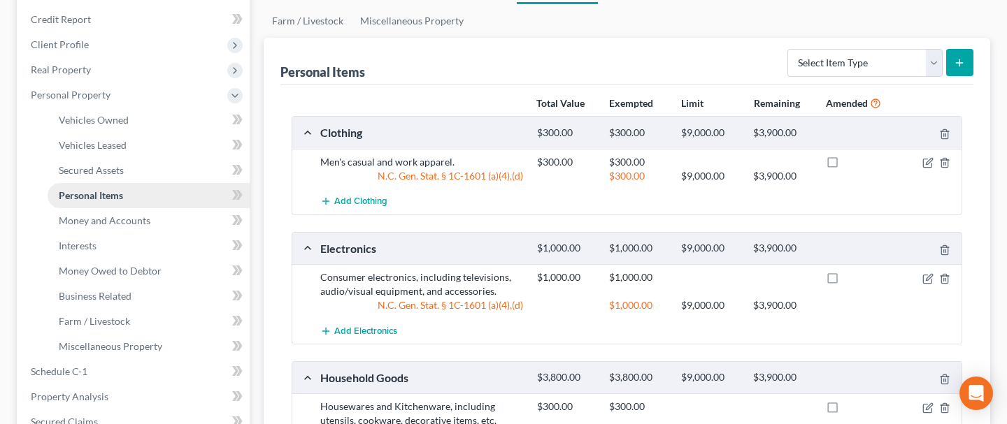
scroll to position [164, 0]
click at [86, 295] on span "Business Related" at bounding box center [95, 296] width 73 height 12
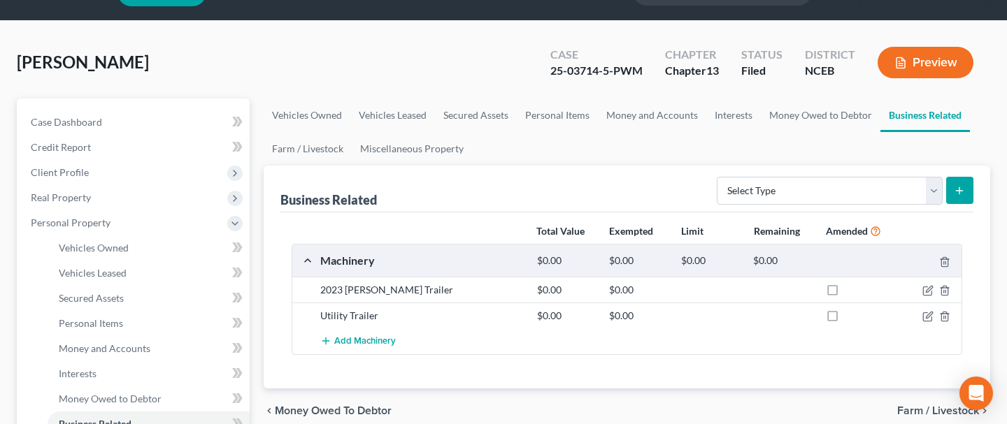
scroll to position [36, 0]
click at [929, 315] on icon "button" at bounding box center [927, 315] width 11 height 11
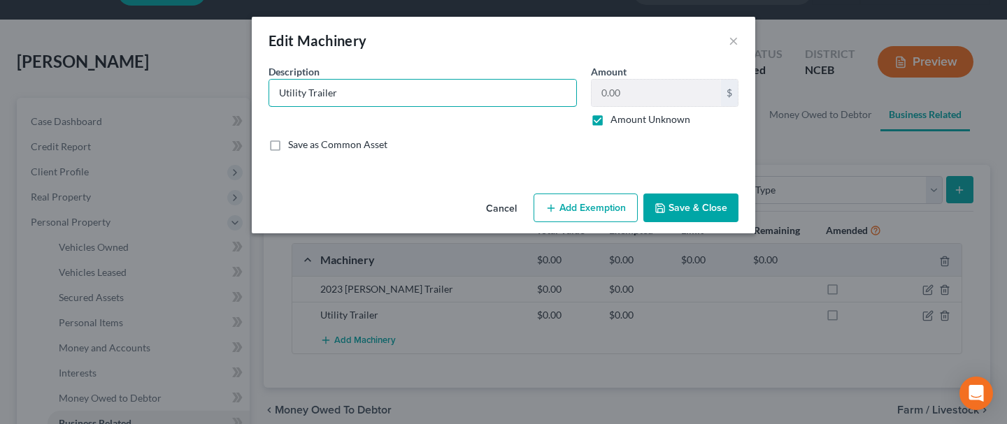
drag, startPoint x: 348, startPoint y: 90, endPoint x: 256, endPoint y: 94, distance: 91.7
click at [256, 94] on div "An exemption set must first be selected from the Filing Information section. Co…" at bounding box center [504, 126] width 504 height 124
type input "Toro Zero Turn Mower"
click at [681, 215] on button "Save & Close" at bounding box center [690, 208] width 95 height 29
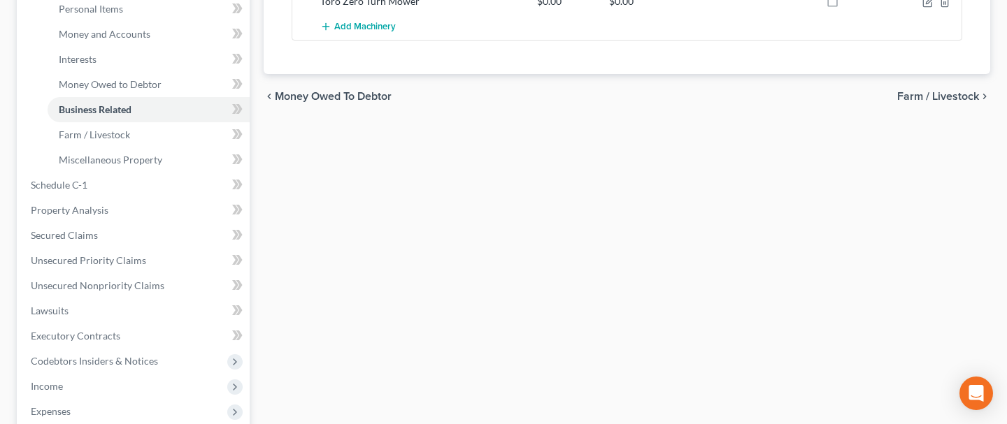
scroll to position [354, 0]
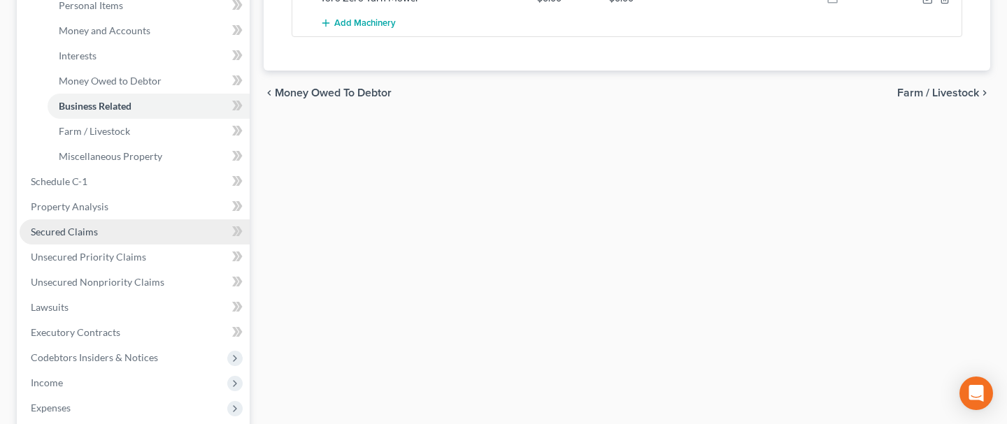
click at [99, 232] on link "Secured Claims" at bounding box center [135, 232] width 230 height 25
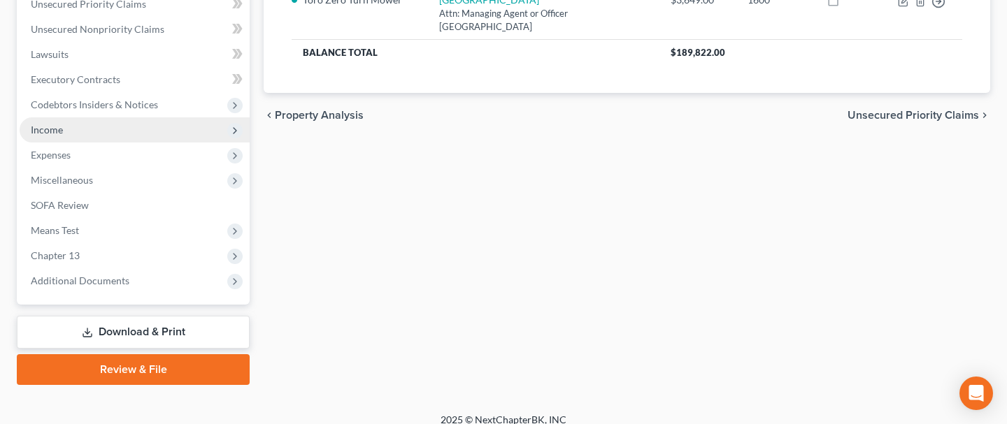
scroll to position [356, 0]
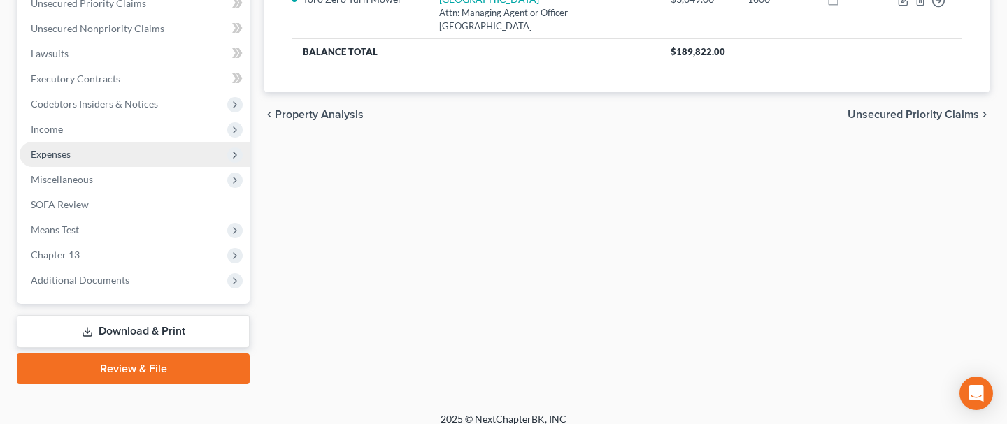
click at [54, 152] on span "Expenses" at bounding box center [51, 154] width 40 height 12
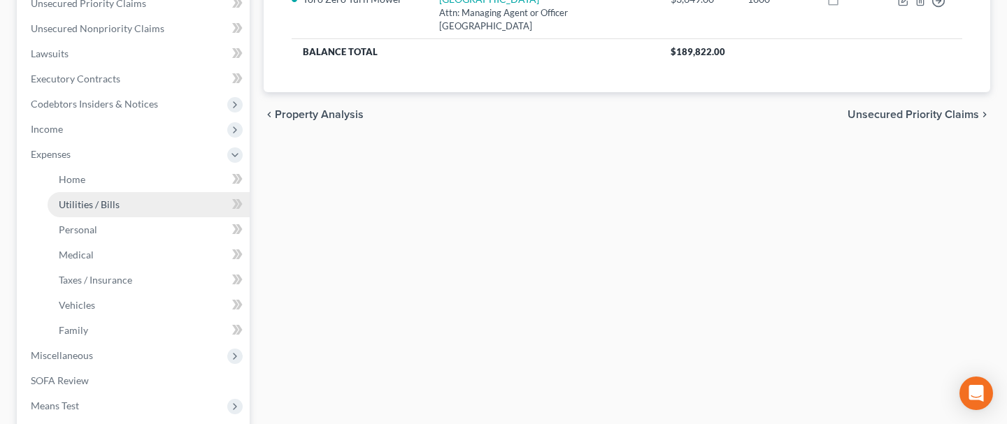
click at [90, 203] on span "Utilities / Bills" at bounding box center [89, 205] width 61 height 12
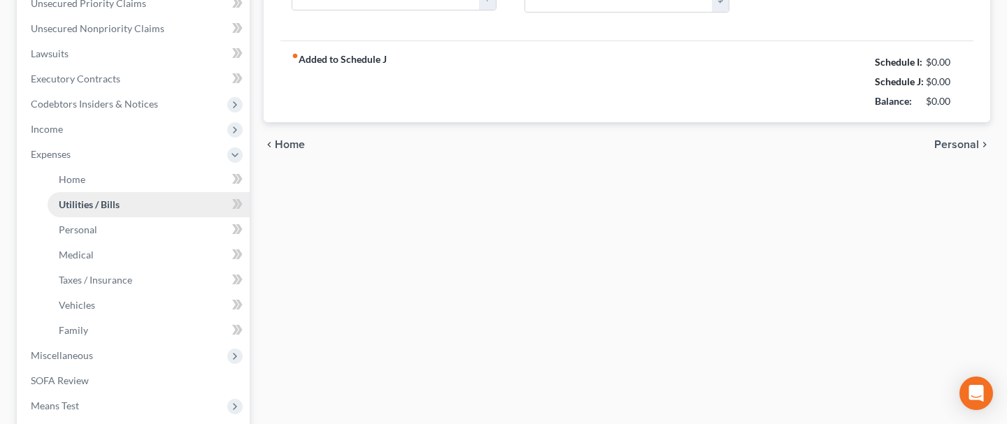
type input "160.00"
type input "0.00"
type input "60.00"
type input "70.00"
type input "50.00"
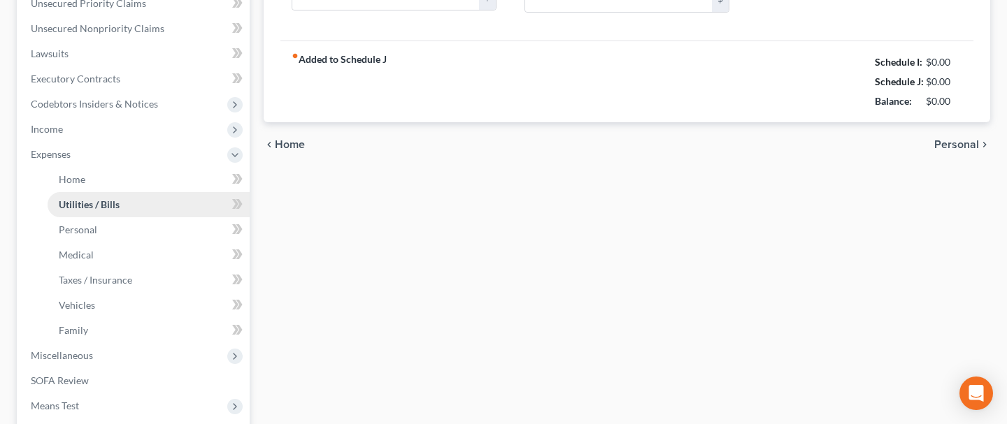
type input "0.00"
type input "20.00"
type input "38.00"
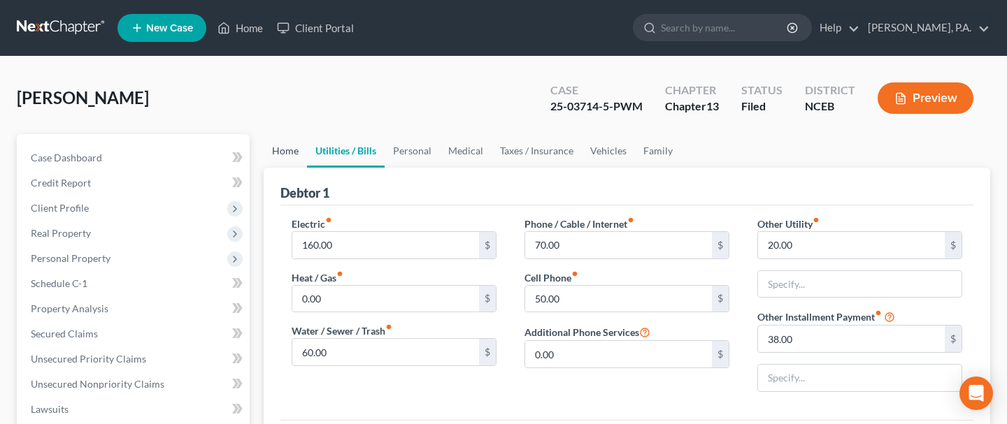
click at [285, 152] on link "Home" at bounding box center [285, 151] width 43 height 34
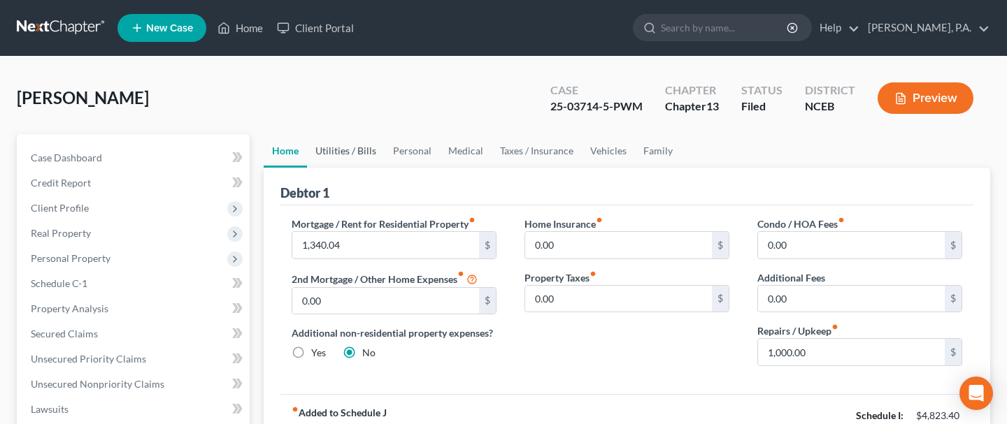
click at [350, 155] on link "Utilities / Bills" at bounding box center [346, 151] width 78 height 34
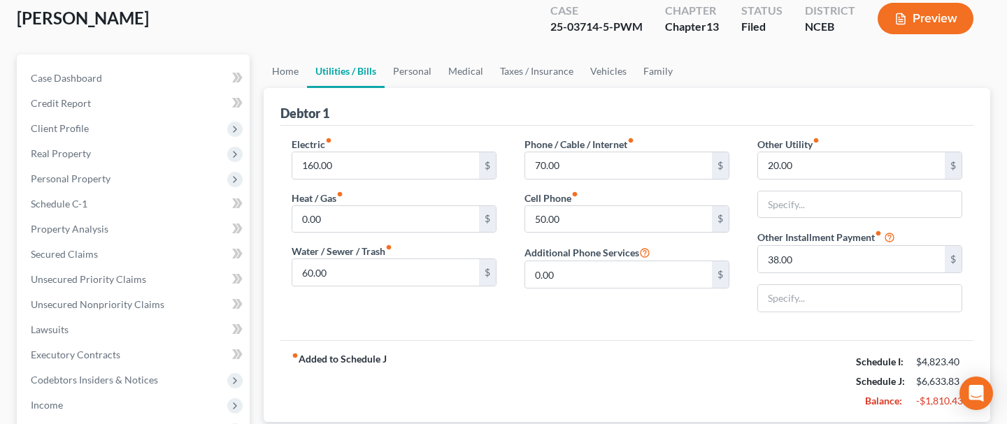
scroll to position [84, 0]
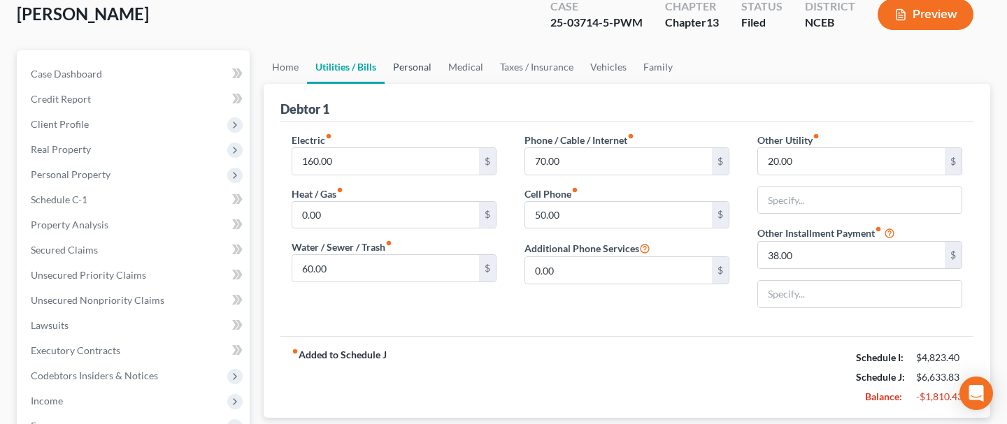
click at [405, 68] on link "Personal" at bounding box center [412, 67] width 55 height 34
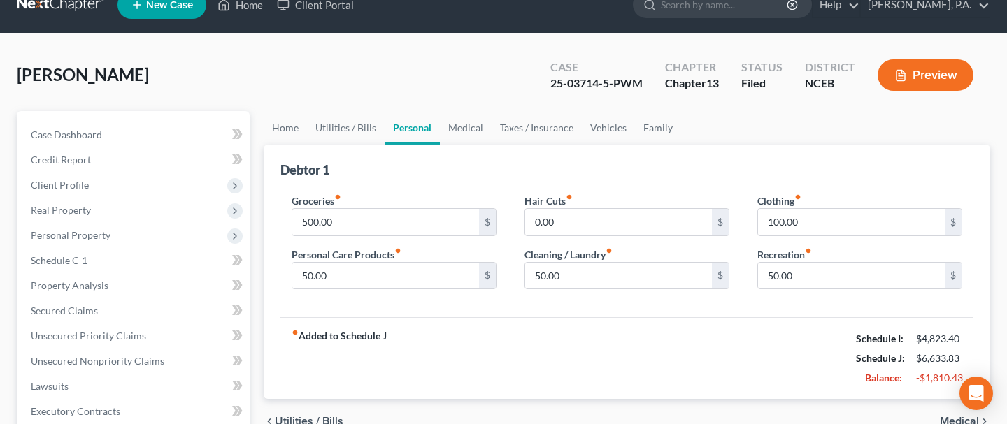
scroll to position [22, 0]
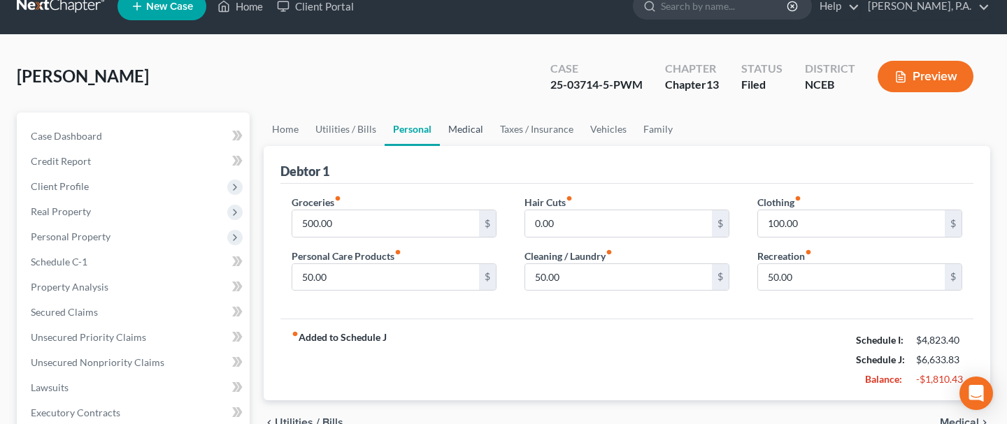
click at [461, 132] on link "Medical" at bounding box center [466, 130] width 52 height 34
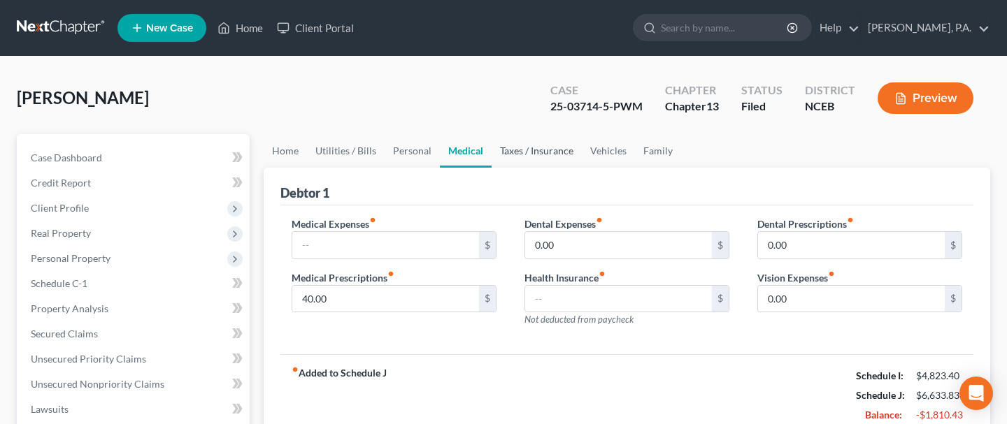
click at [529, 152] on link "Taxes / Insurance" at bounding box center [537, 151] width 90 height 34
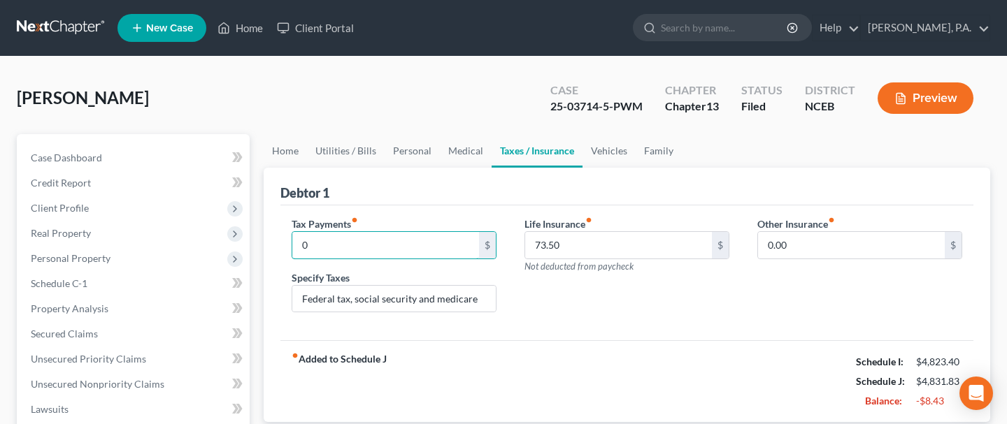
type input "0.00"
click at [613, 316] on div "Life Insurance fiber_manual_record 73.50 $ Not deducted from paycheck" at bounding box center [626, 271] width 233 height 108
click at [598, 156] on link "Vehicles" at bounding box center [609, 151] width 53 height 34
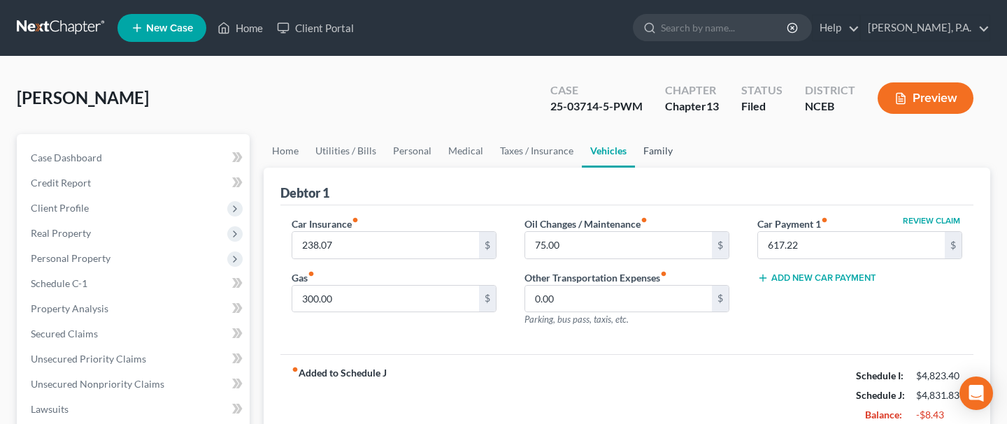
click at [655, 152] on link "Family" at bounding box center [658, 151] width 46 height 34
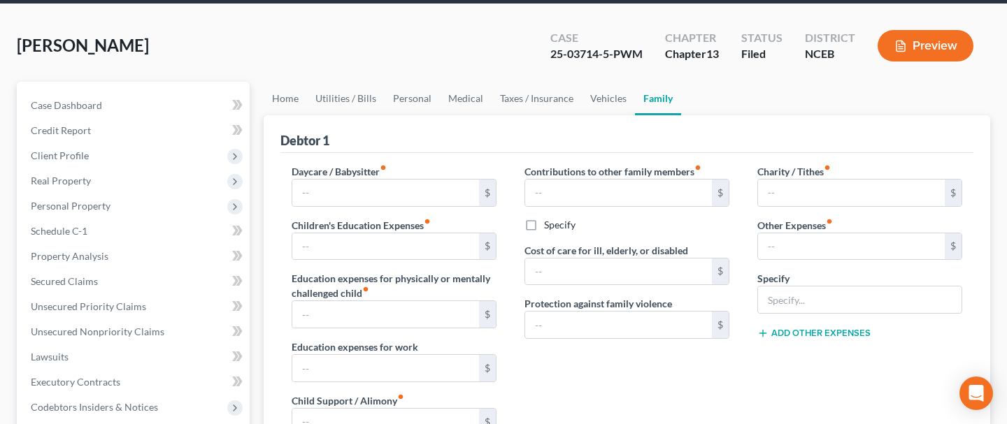
scroll to position [37, 0]
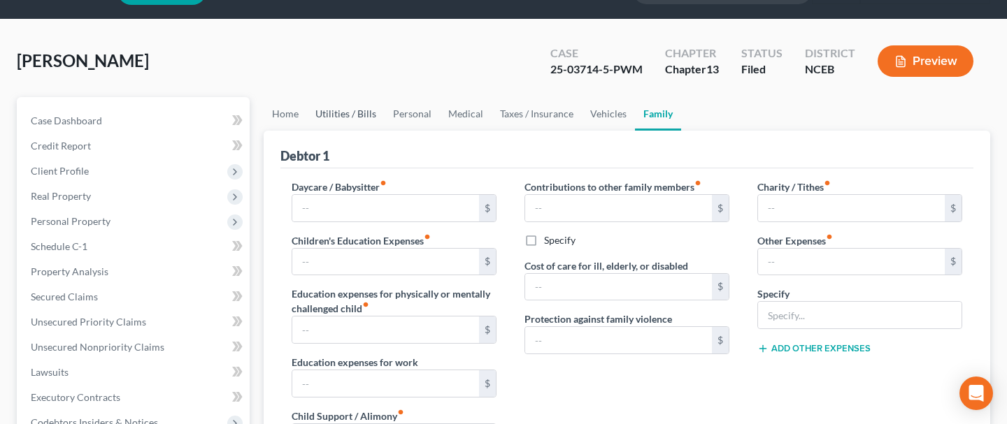
click at [335, 105] on link "Utilities / Bills" at bounding box center [346, 114] width 78 height 34
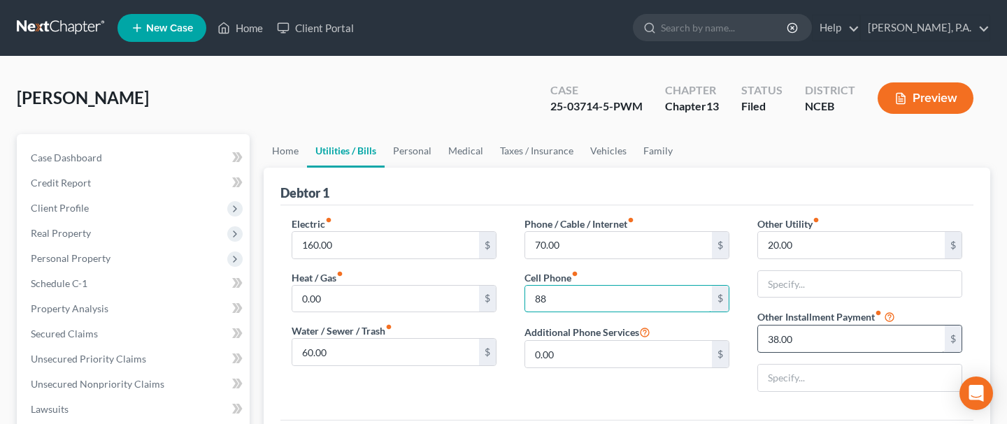
type input "88"
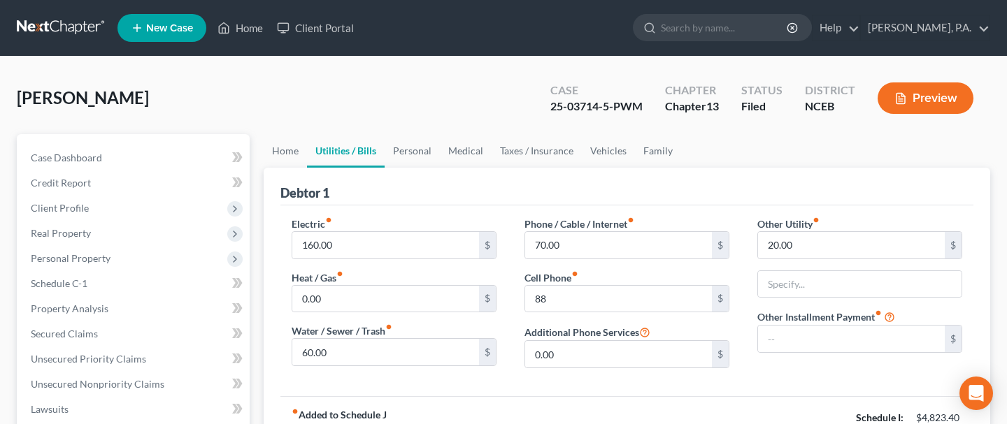
click at [606, 320] on div "Phone / Cable / Internet fiber_manual_record 70.00 $ Cell Phone fiber_manual_re…" at bounding box center [626, 298] width 233 height 163
click at [580, 297] on input "88" at bounding box center [618, 299] width 187 height 27
type input "8"
type input "88.00"
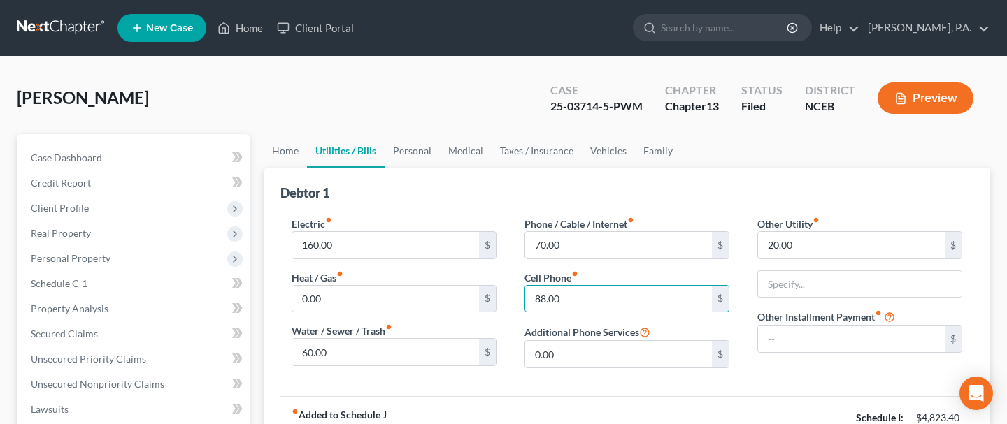
click at [655, 159] on link "Family" at bounding box center [658, 151] width 46 height 34
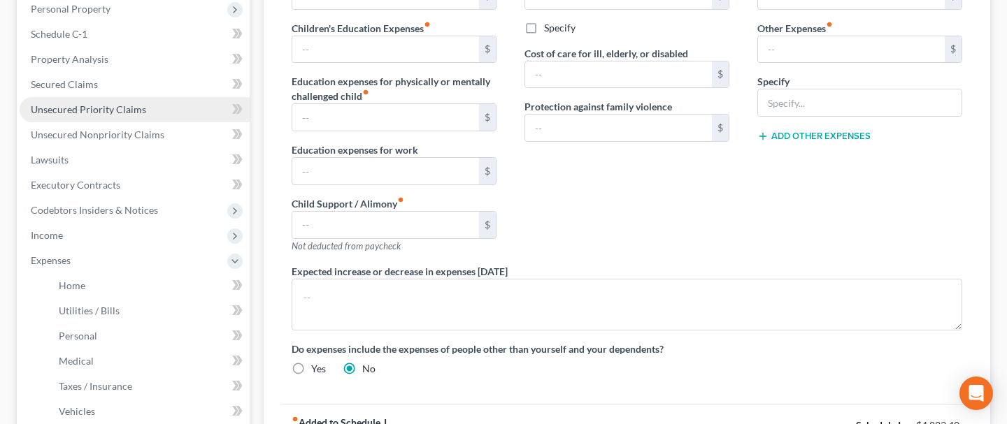
scroll to position [259, 0]
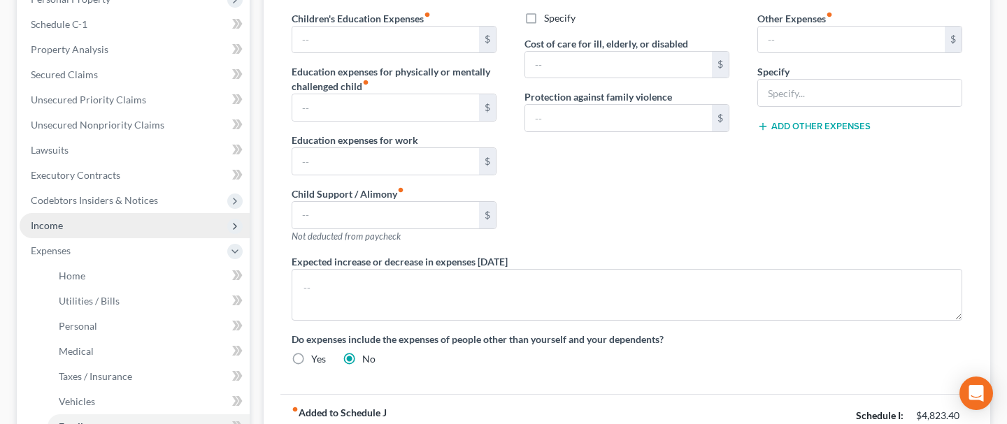
click at [115, 228] on span "Income" at bounding box center [135, 225] width 230 height 25
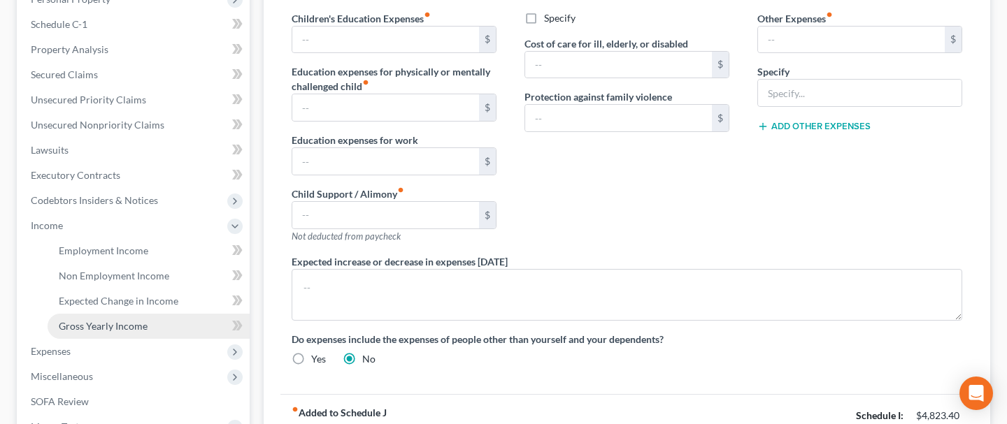
click at [94, 331] on link "Gross Yearly Income" at bounding box center [149, 326] width 202 height 25
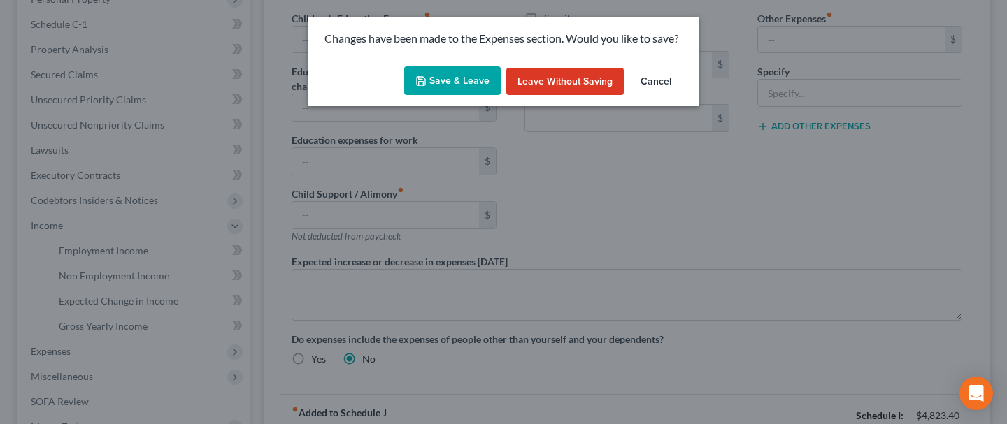
click at [462, 85] on button "Save & Leave" at bounding box center [452, 80] width 97 height 29
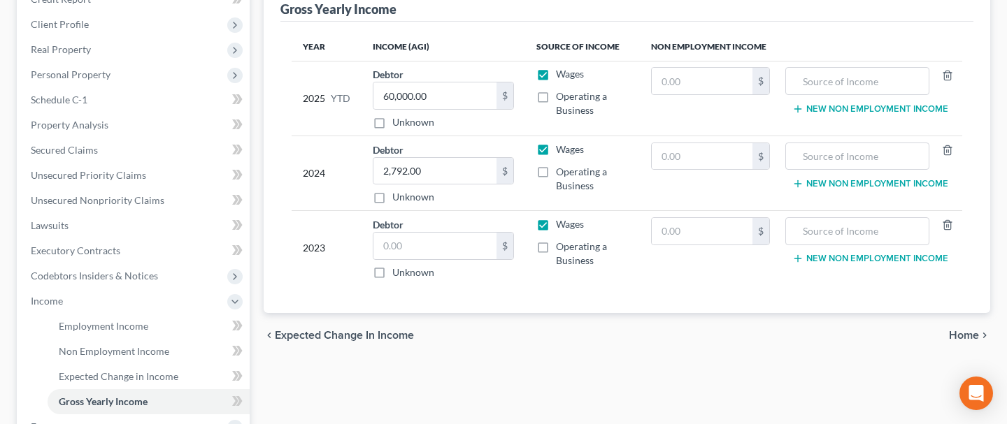
scroll to position [185, 0]
click at [415, 249] on input "text" at bounding box center [434, 245] width 123 height 27
type input "41,222.00"
click at [449, 166] on input "2,792.00" at bounding box center [434, 170] width 123 height 27
type input "41,001.00"
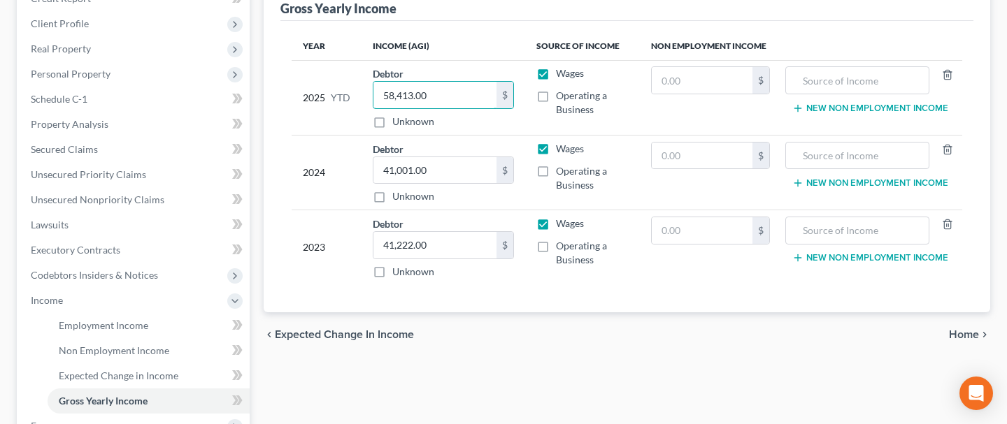
type input "58,413.00"
click at [513, 338] on div "chevron_left Expected Change in Income Home chevron_right" at bounding box center [627, 335] width 727 height 45
click at [556, 97] on label "Operating a Business" at bounding box center [592, 103] width 73 height 28
click at [562, 97] on input "Operating a Business" at bounding box center [566, 93] width 9 height 9
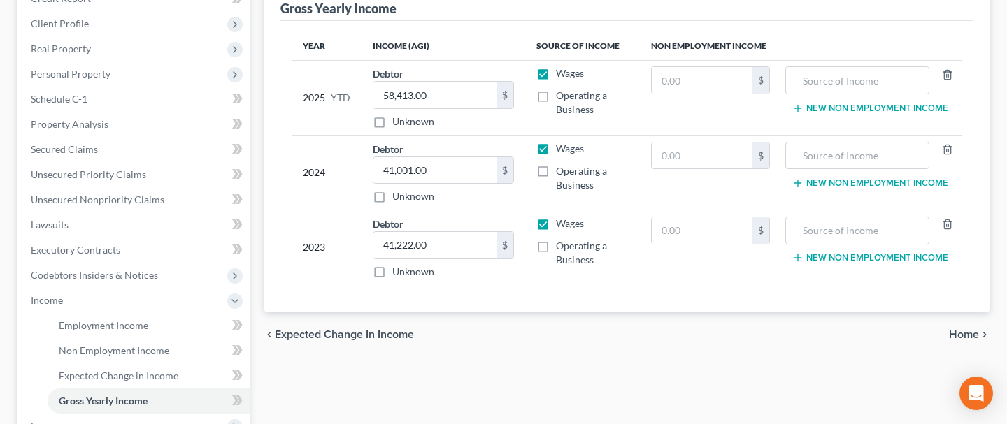
checkbox input "true"
click at [556, 75] on label "Wages" at bounding box center [570, 73] width 28 height 14
click at [562, 75] on input "Wages" at bounding box center [566, 70] width 9 height 9
checkbox input "false"
click at [556, 171] on label "Operating a Business" at bounding box center [592, 178] width 73 height 28
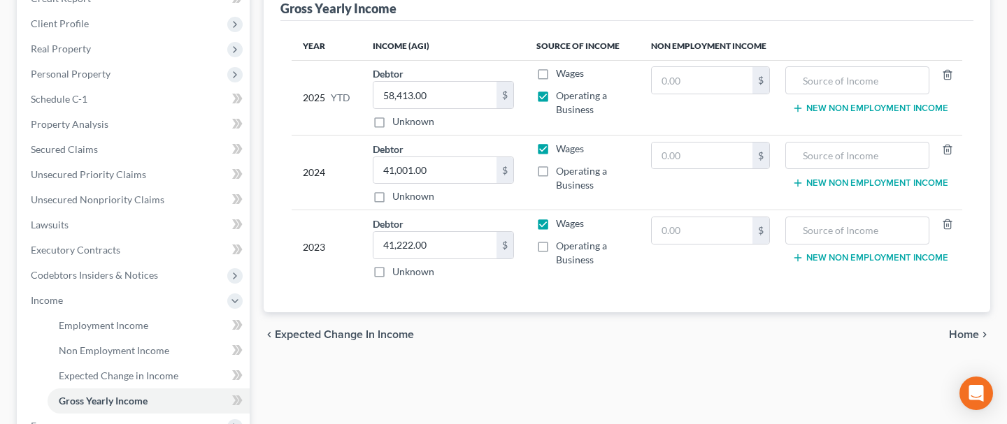
click at [562, 171] on input "Operating a Business" at bounding box center [566, 168] width 9 height 9
checkbox input "true"
click at [556, 148] on label "Wages" at bounding box center [570, 149] width 28 height 14
click at [562, 148] on input "Wages" at bounding box center [566, 146] width 9 height 9
checkbox input "false"
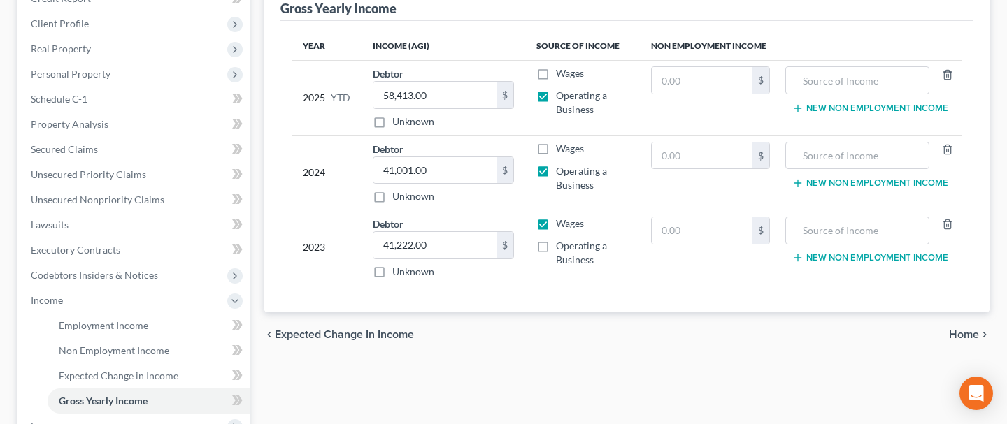
click at [556, 246] on label "Operating a Business" at bounding box center [592, 253] width 73 height 28
click at [562, 246] on input "Operating a Business" at bounding box center [566, 243] width 9 height 9
checkbox input "true"
click at [556, 222] on label "Wages" at bounding box center [570, 224] width 28 height 14
click at [562, 222] on input "Wages" at bounding box center [566, 221] width 9 height 9
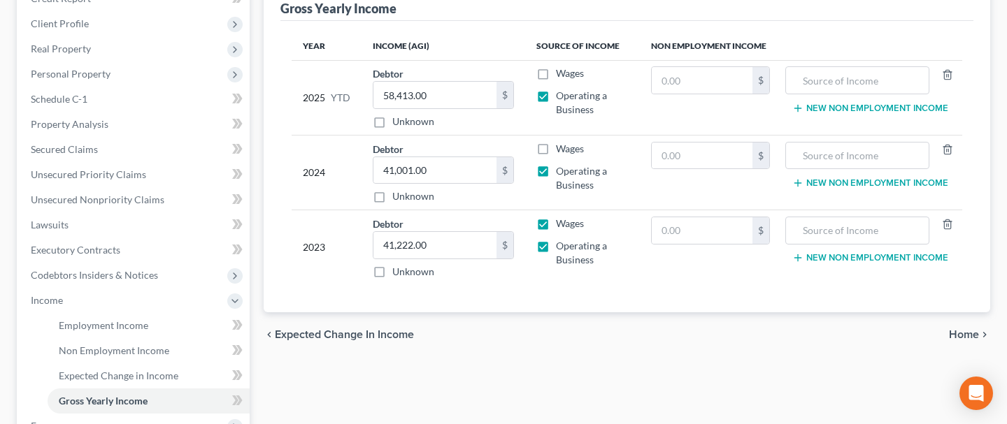
checkbox input "false"
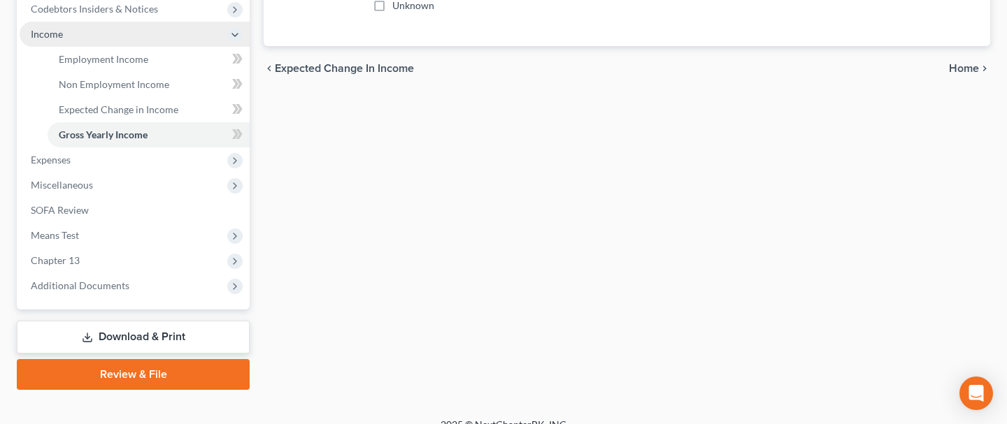
scroll to position [452, 0]
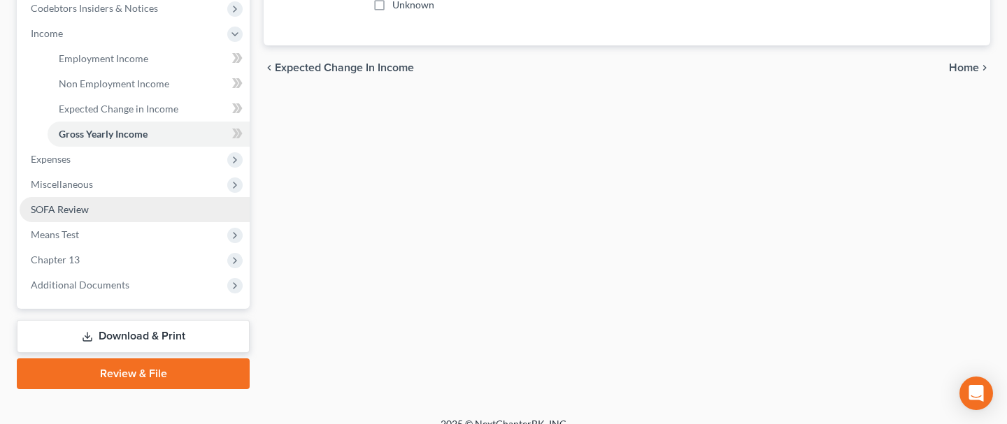
click at [126, 208] on link "SOFA Review" at bounding box center [135, 209] width 230 height 25
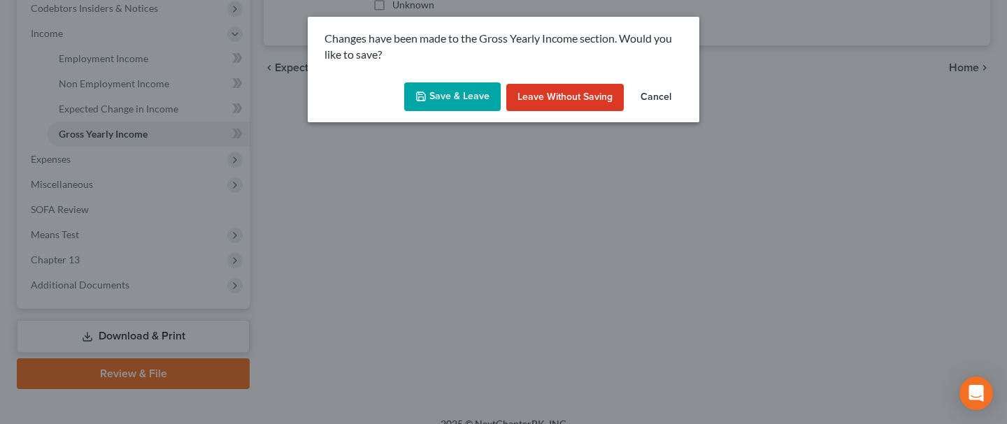
click at [443, 90] on button "Save & Leave" at bounding box center [452, 97] width 97 height 29
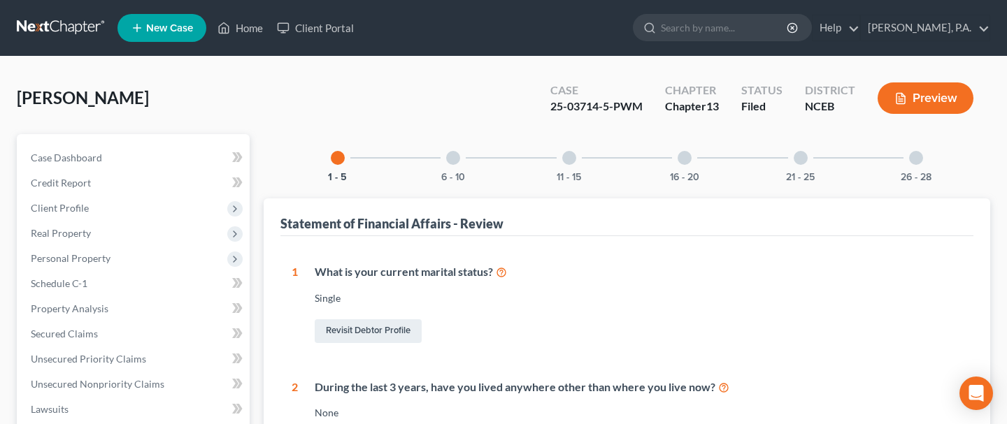
click at [452, 159] on div at bounding box center [453, 158] width 14 height 14
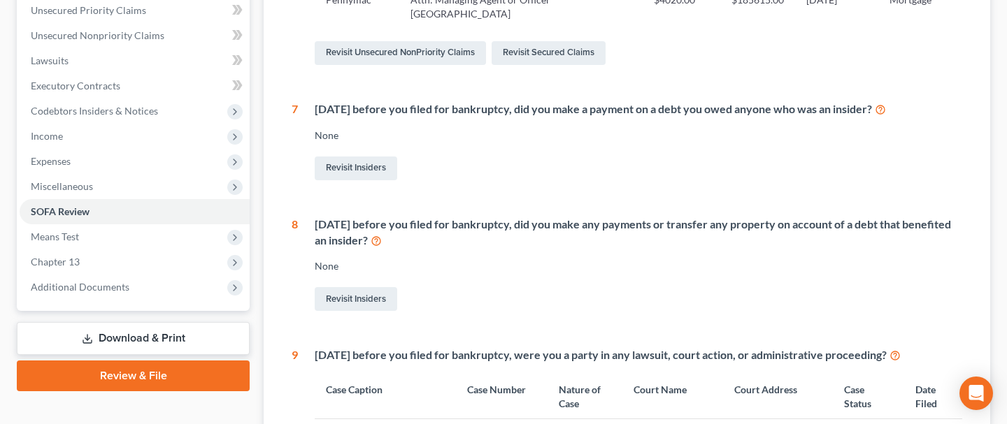
scroll to position [150, 0]
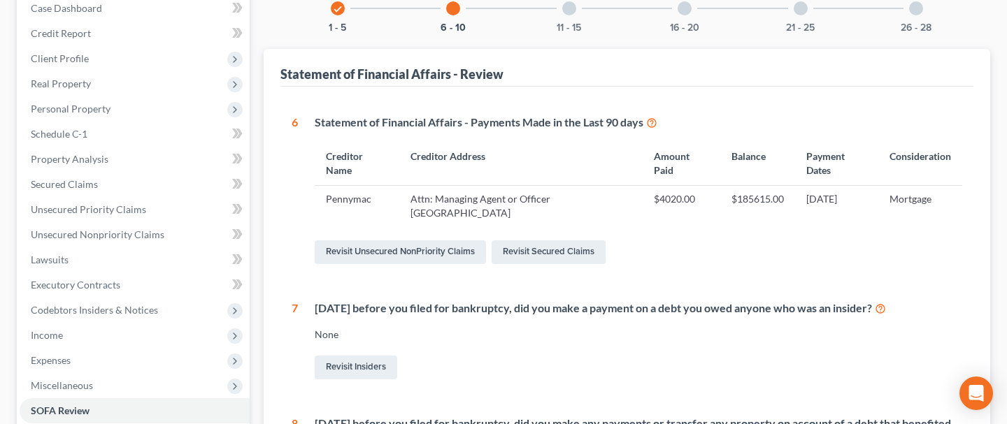
click at [569, 20] on div "11 - 15" at bounding box center [569, 9] width 48 height 48
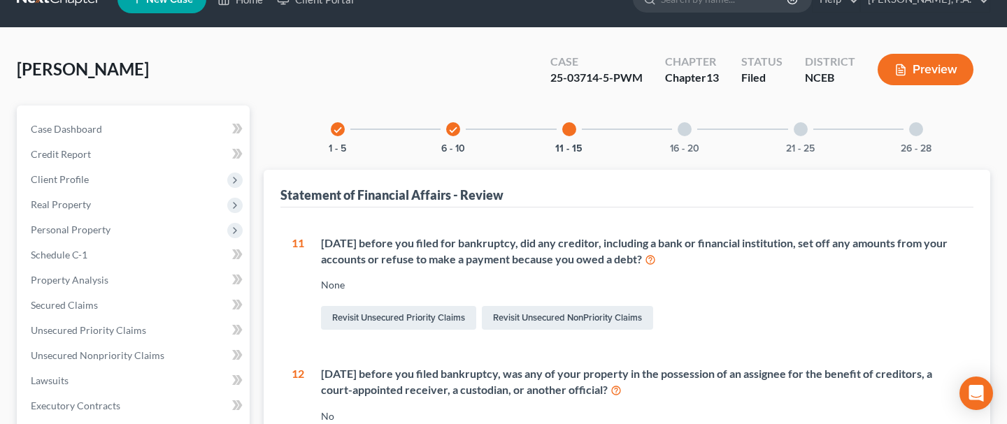
scroll to position [0, 0]
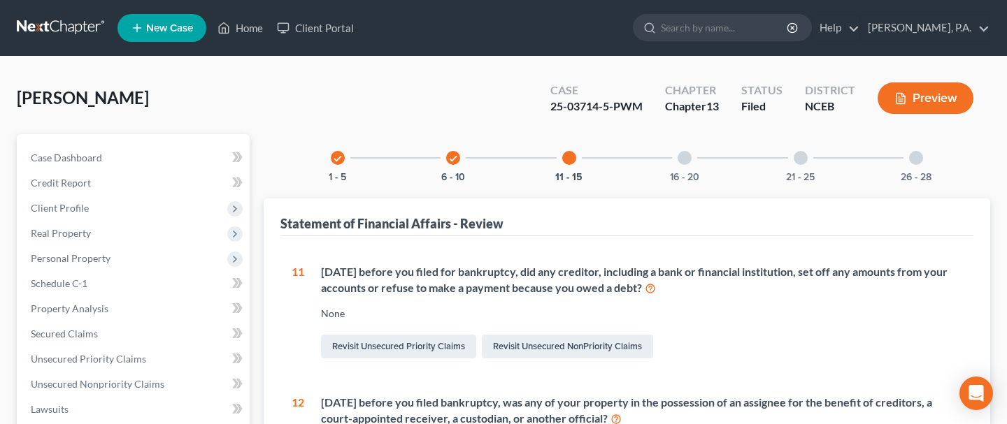
click at [684, 159] on div at bounding box center [685, 158] width 14 height 14
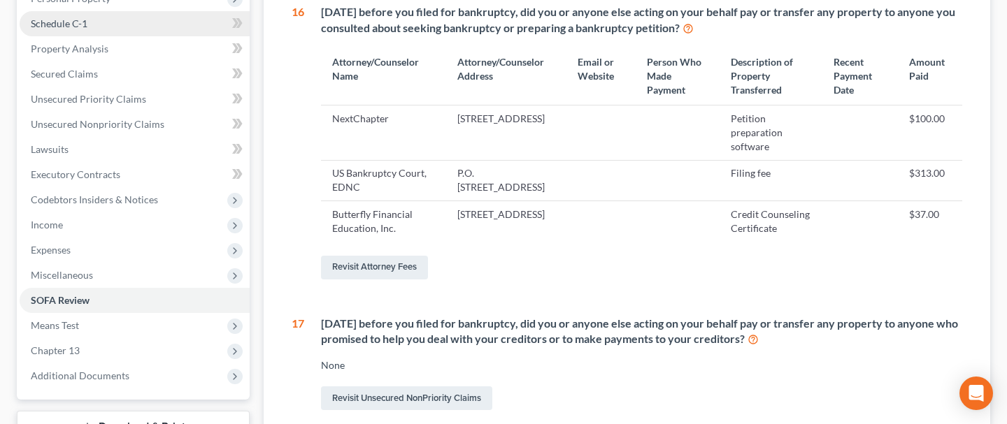
scroll to position [258, 0]
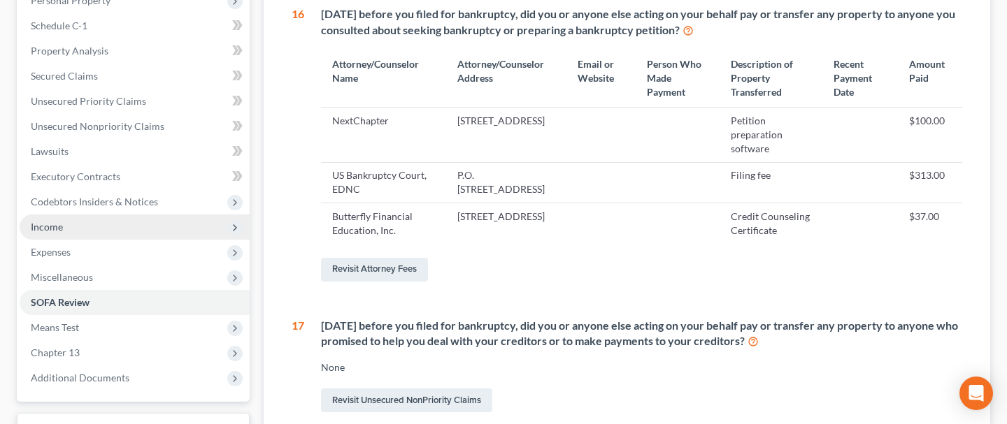
click at [100, 227] on span "Income" at bounding box center [135, 227] width 230 height 25
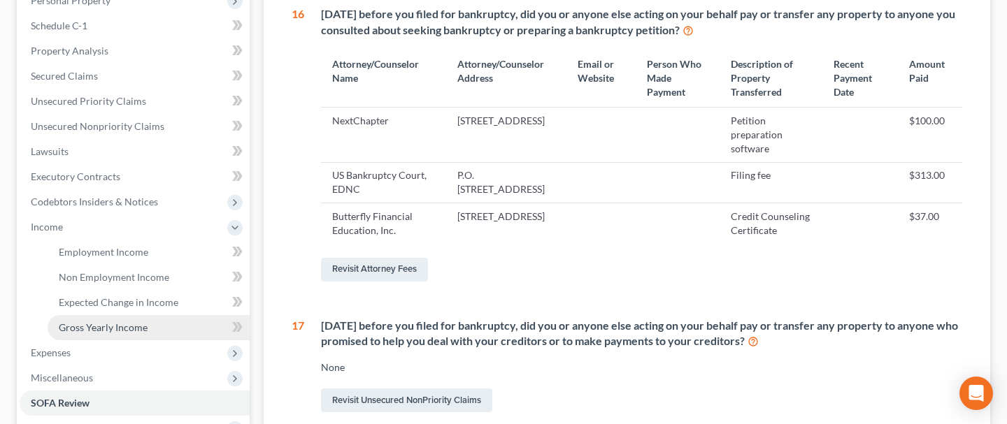
click at [108, 324] on span "Gross Yearly Income" at bounding box center [103, 328] width 89 height 12
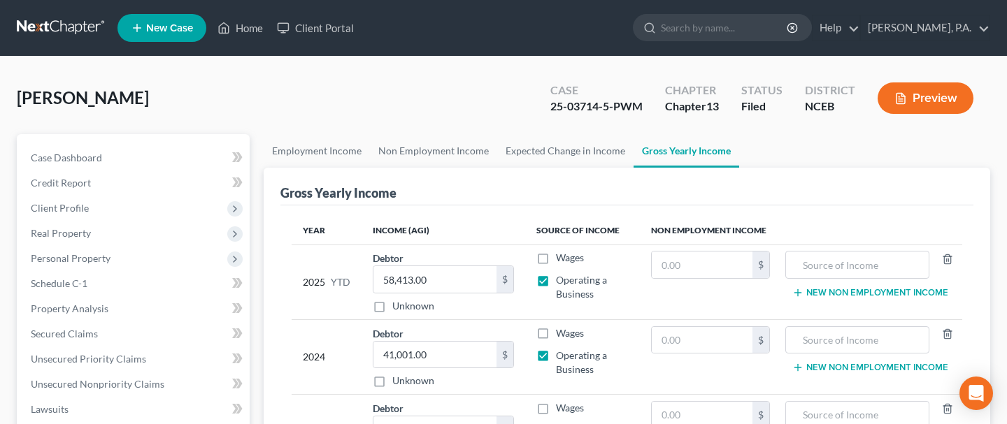
scroll to position [364, 0]
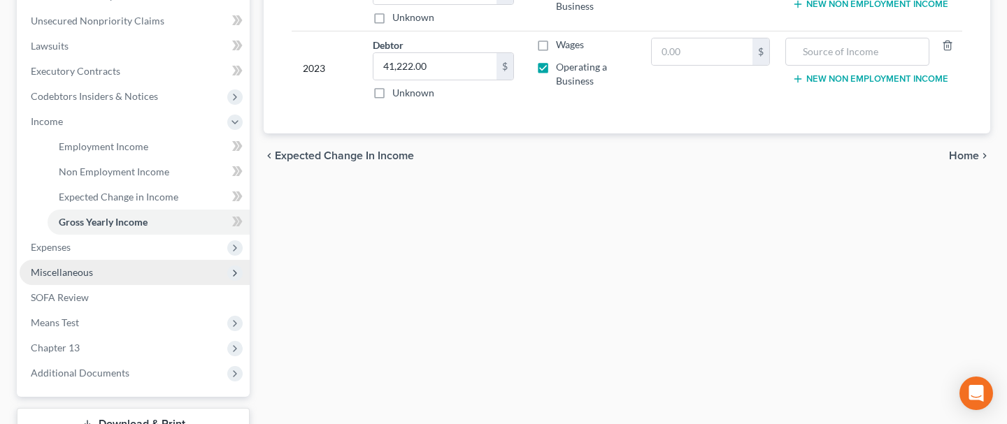
click at [66, 271] on span "Miscellaneous" at bounding box center [62, 272] width 62 height 12
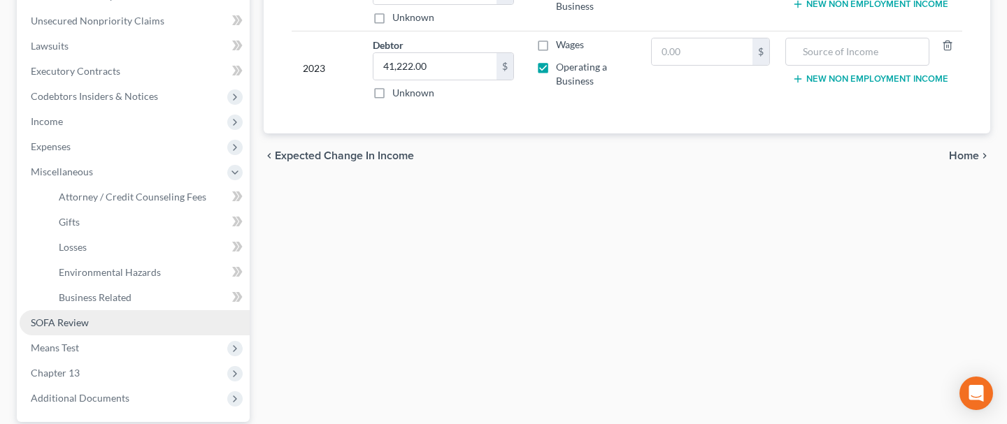
click at [82, 327] on span "SOFA Review" at bounding box center [60, 323] width 58 height 12
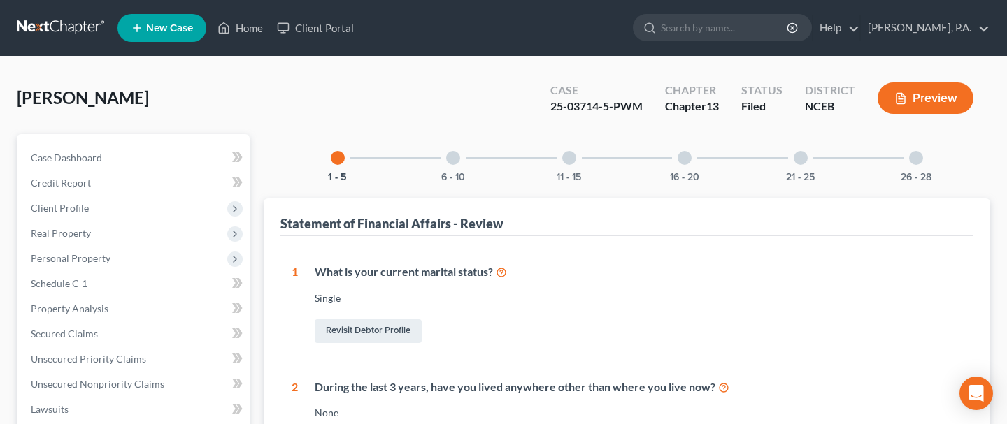
click at [223, 90] on div "[PERSON_NAME] Upgraded Case 25-03714-5-PWM Chapter Chapter 13 Status Filed Dist…" at bounding box center [503, 103] width 973 height 61
click at [917, 157] on div at bounding box center [916, 158] width 14 height 14
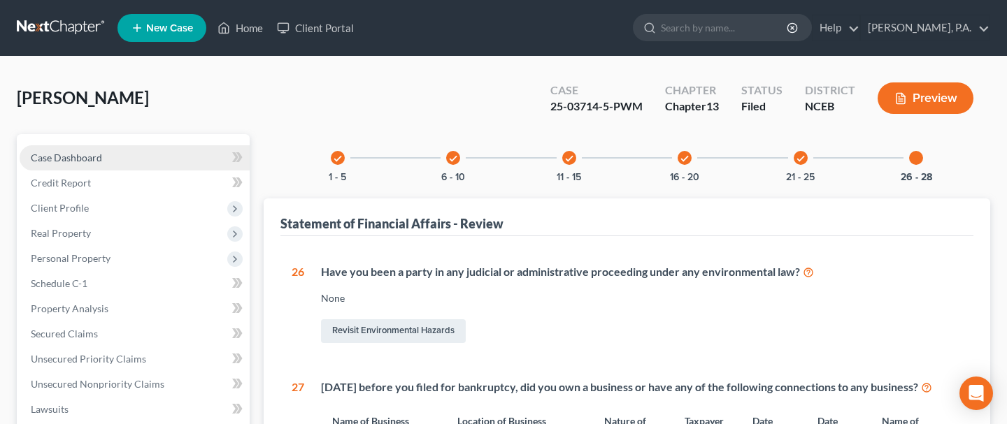
click at [147, 159] on link "Case Dashboard" at bounding box center [135, 157] width 230 height 25
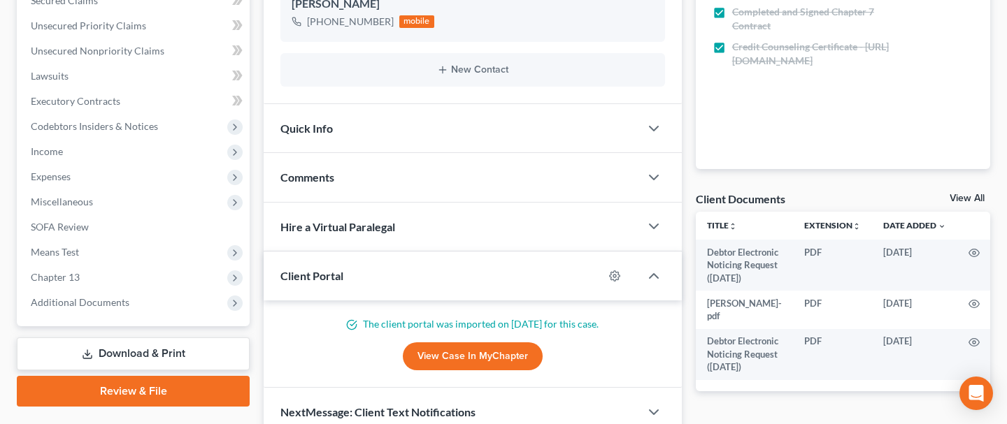
scroll to position [337, 0]
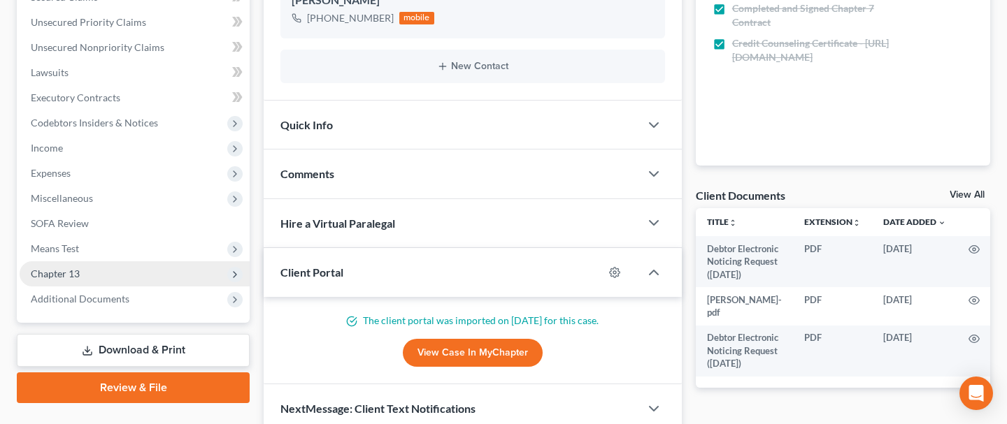
click at [124, 280] on span "Chapter 13" at bounding box center [135, 274] width 230 height 25
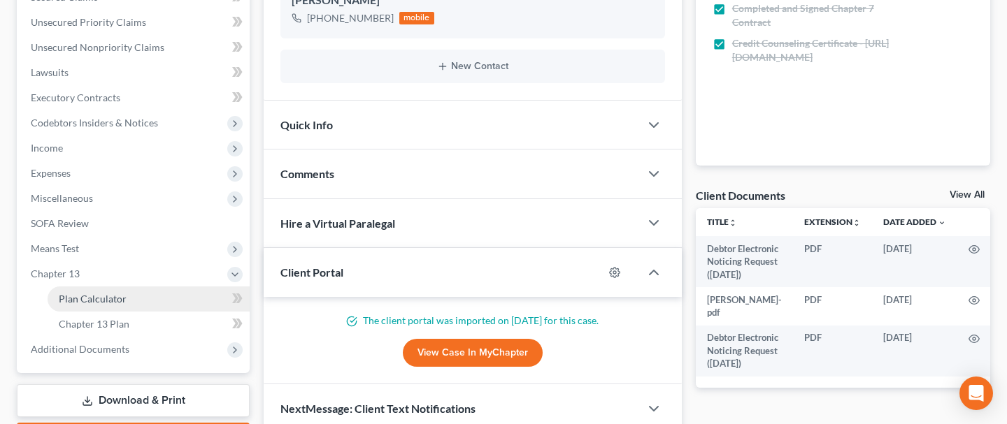
click at [115, 299] on span "Plan Calculator" at bounding box center [93, 299] width 68 height 12
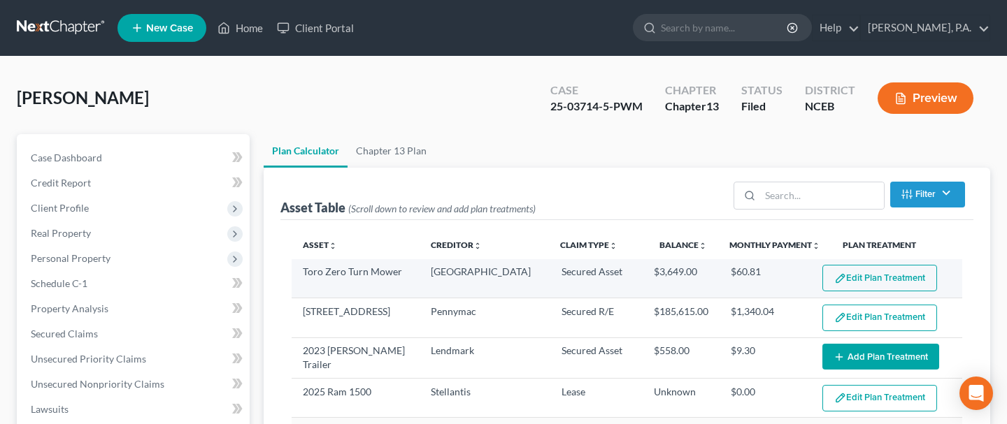
select select "59"
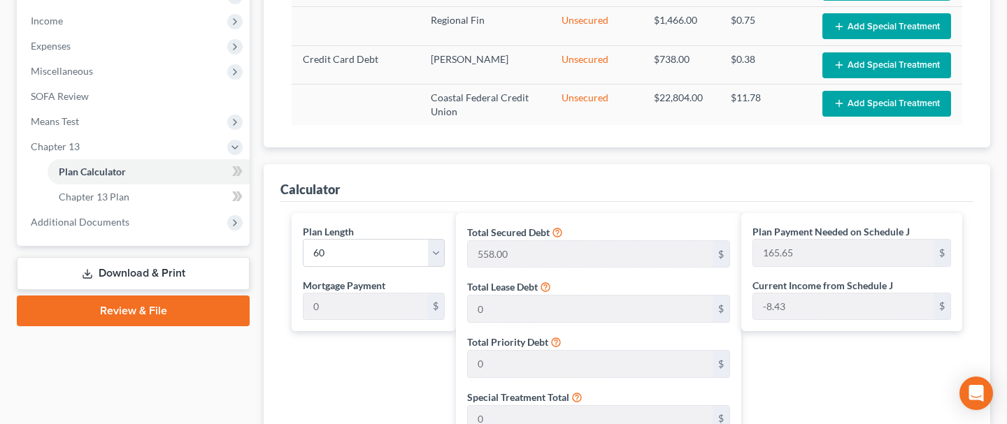
scroll to position [471, 0]
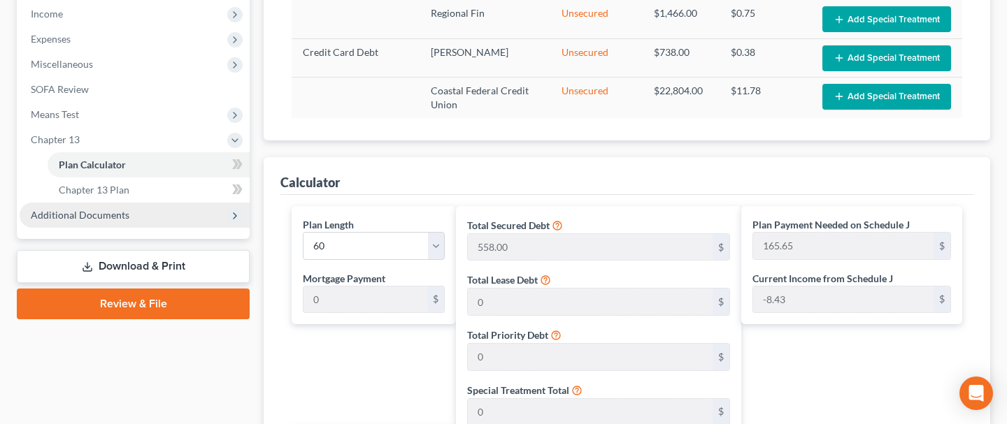
click at [78, 217] on span "Additional Documents" at bounding box center [80, 215] width 99 height 12
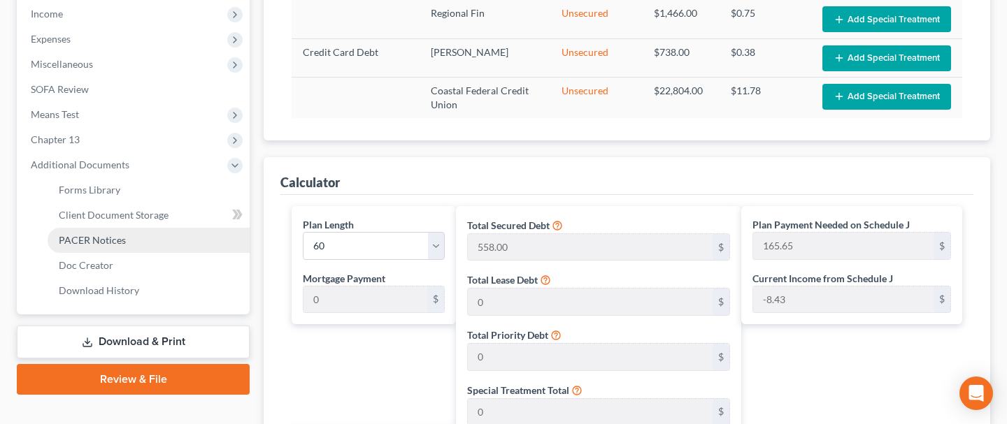
click at [89, 244] on span "PACER Notices" at bounding box center [92, 240] width 67 height 12
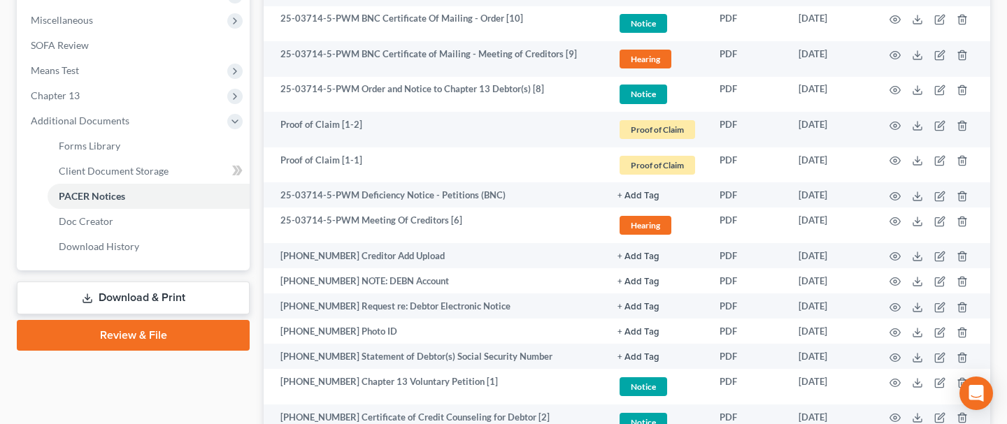
scroll to position [636, 0]
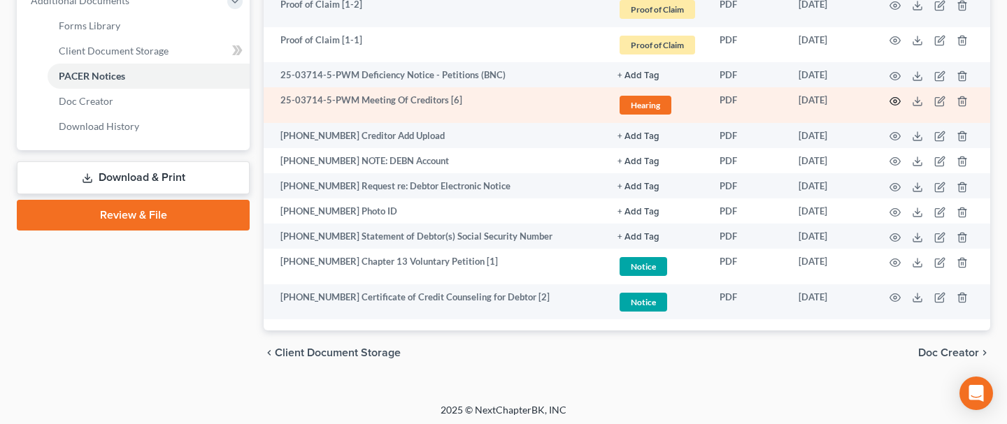
click at [891, 99] on icon "button" at bounding box center [895, 101] width 11 height 11
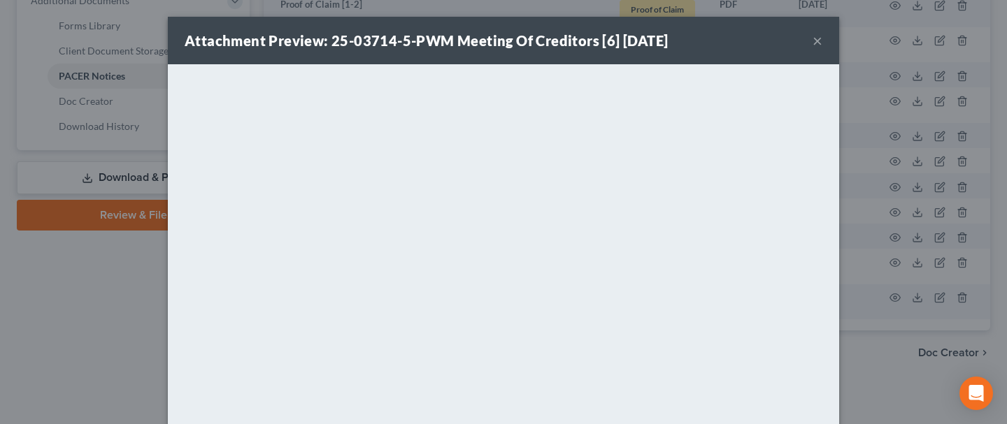
click at [817, 40] on button "×" at bounding box center [818, 40] width 10 height 17
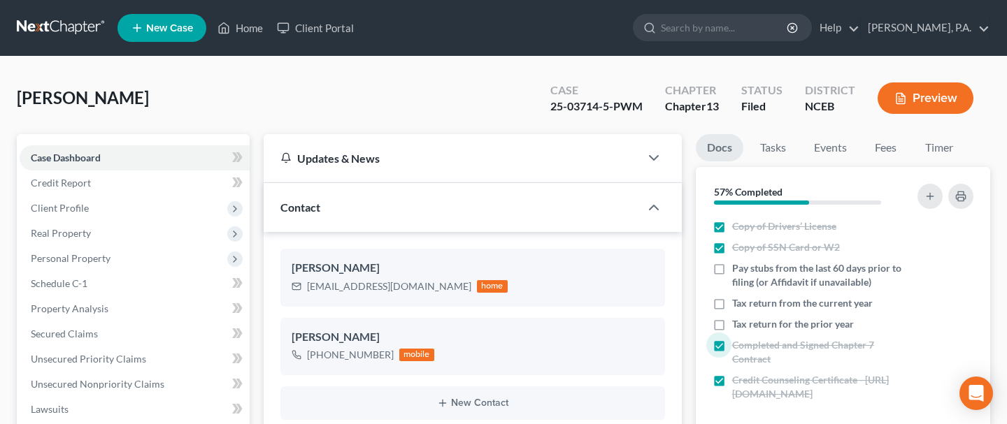
scroll to position [122, 0]
